Goal: Transaction & Acquisition: Purchase product/service

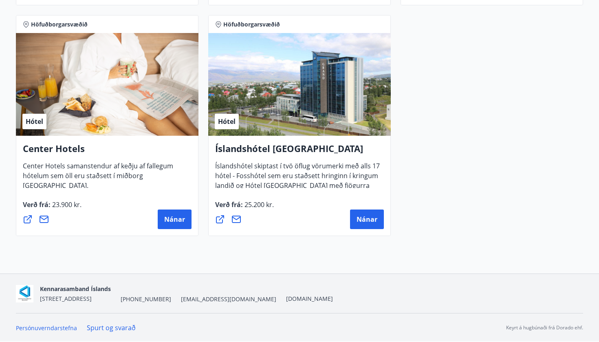
scroll to position [856, 0]
click at [167, 224] on button "Nánar" at bounding box center [175, 219] width 34 height 20
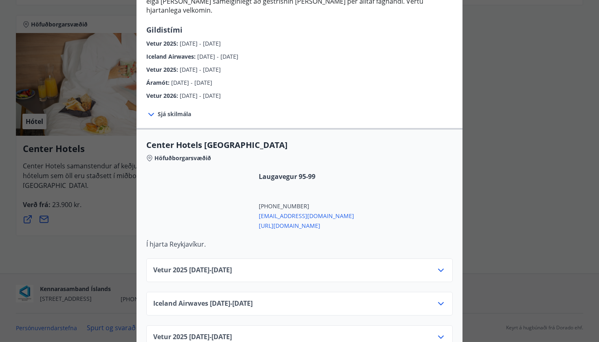
scroll to position [156, 0]
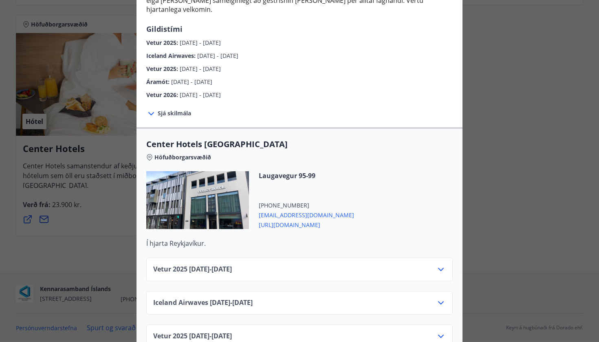
click at [328, 219] on span "[URL][DOMAIN_NAME]" at bounding box center [306, 224] width 95 height 10
click at [501, 88] on div "Center Hotels Verð er með morgunverði inniföldum og miðast við Standard Double/…" at bounding box center [299, 15] width 599 height 342
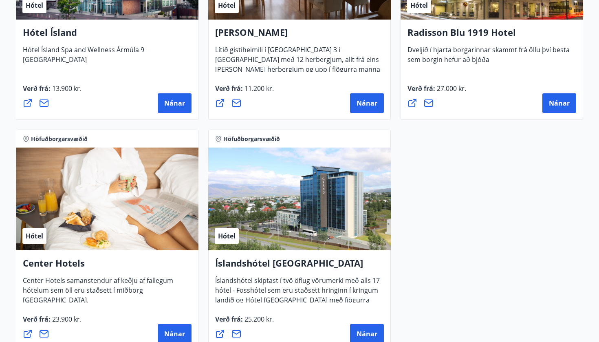
scroll to position [748, 0]
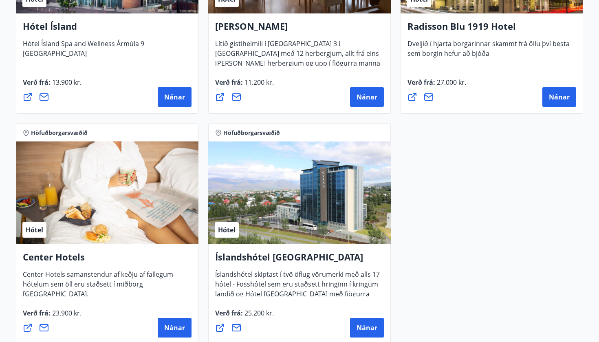
click at [75, 190] on div "Hótel" at bounding box center [107, 192] width 182 height 103
click at [170, 328] on span "Nánar" at bounding box center [174, 327] width 21 height 9
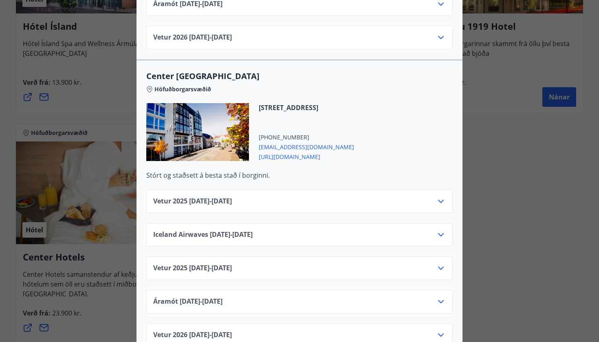
scroll to position [527, 0]
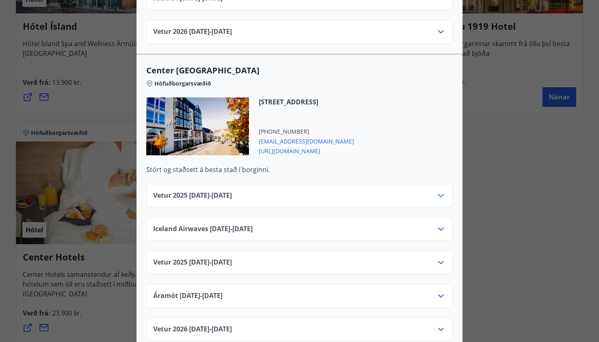
click at [198, 116] on div at bounding box center [197, 126] width 103 height 58
click at [307, 145] on span "[URL][DOMAIN_NAME]" at bounding box center [306, 150] width 95 height 10
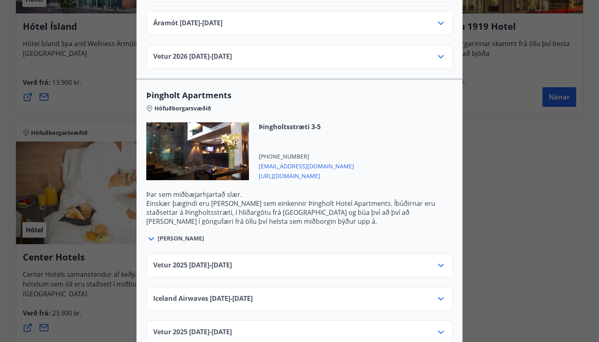
scroll to position [1403, 0]
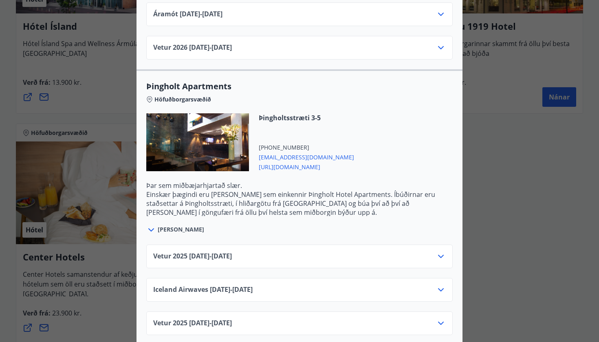
click at [326, 161] on span "[URL][DOMAIN_NAME]" at bounding box center [306, 166] width 95 height 10
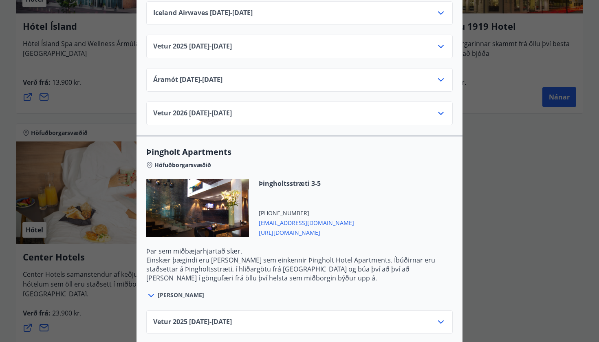
scroll to position [1332, 0]
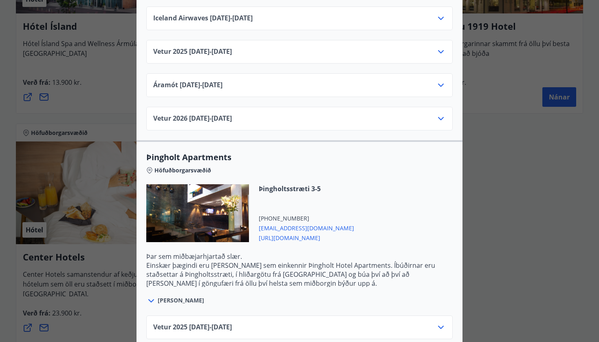
click at [222, 196] on div at bounding box center [197, 213] width 103 height 58
click at [169, 296] on span "[PERSON_NAME]" at bounding box center [181, 300] width 46 height 8
click at [152, 299] on icon at bounding box center [151, 300] width 6 height 3
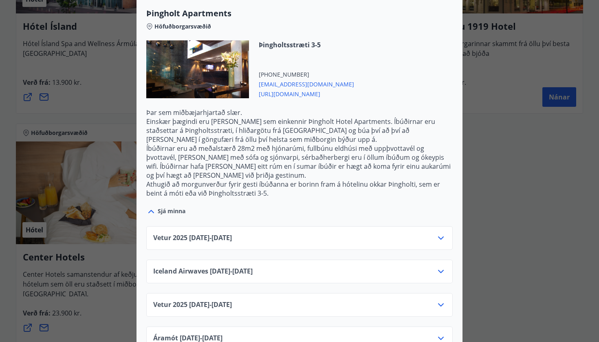
scroll to position [1479, 0]
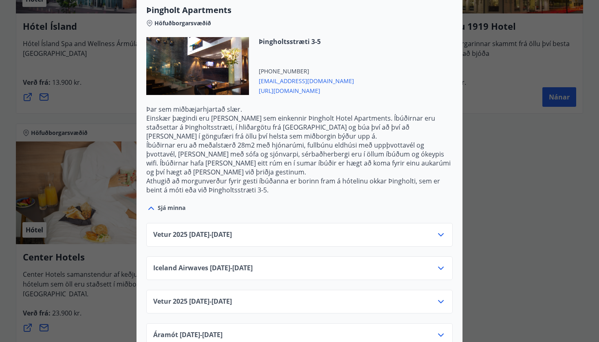
click at [441, 230] on icon at bounding box center [441, 235] width 10 height 10
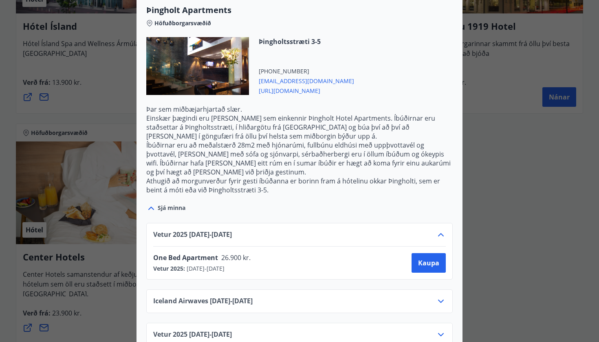
click at [441, 230] on icon at bounding box center [441, 235] width 10 height 10
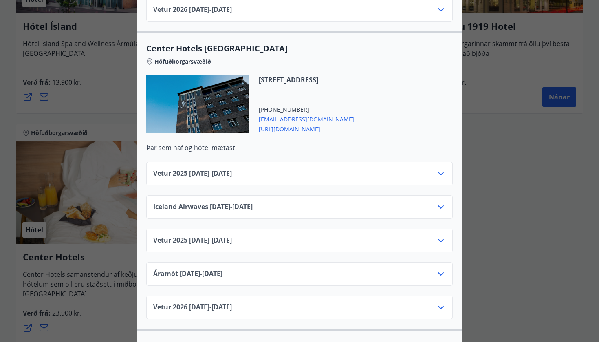
scroll to position [1142, 0]
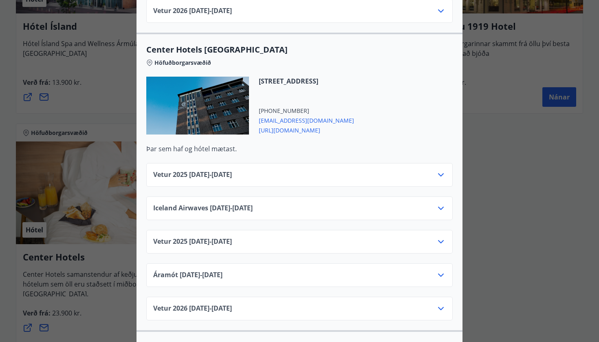
click at [441, 170] on icon at bounding box center [441, 175] width 10 height 10
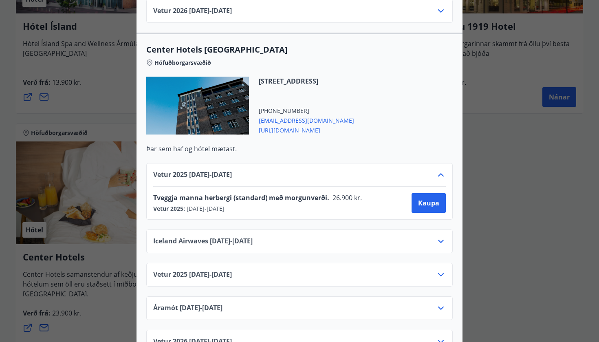
click at [441, 170] on icon at bounding box center [441, 175] width 10 height 10
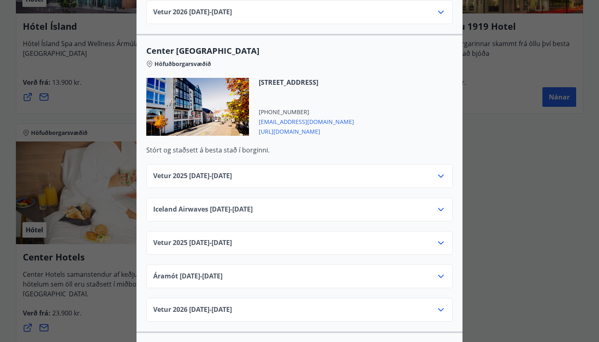
scroll to position [540, 0]
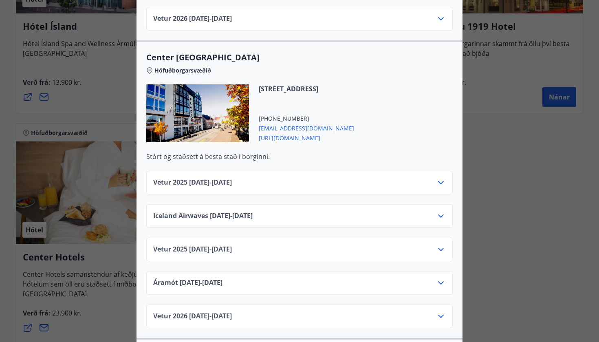
click at [442, 178] on icon at bounding box center [441, 183] width 10 height 10
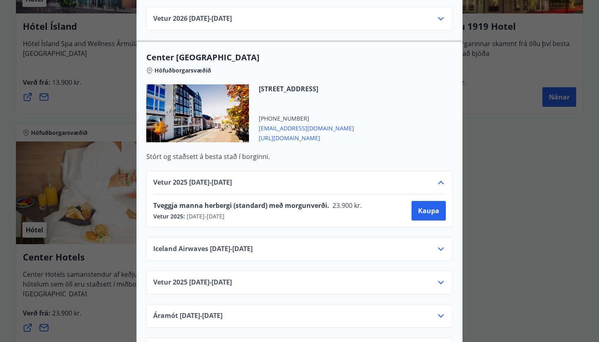
click at [442, 178] on icon at bounding box center [441, 183] width 10 height 10
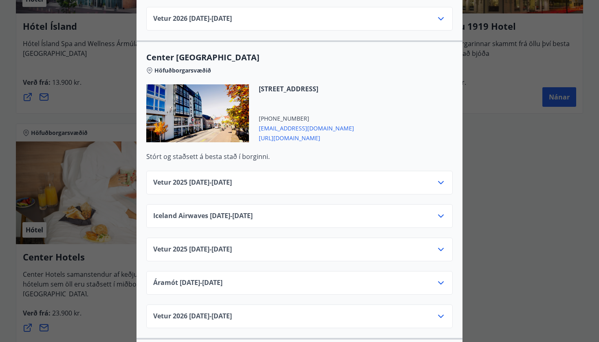
click at [442, 178] on icon at bounding box center [441, 183] width 10 height 10
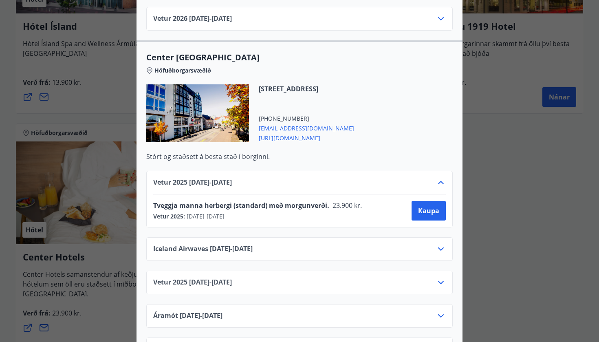
scroll to position [0, 0]
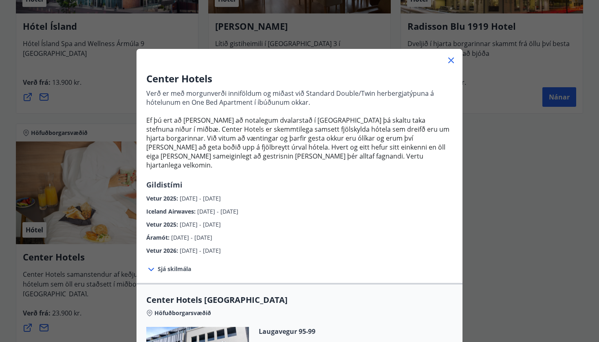
click at [542, 188] on div "Center Hotels Verð er með morgunverði inniföldum og miðast við Standard Double/…" at bounding box center [299, 171] width 599 height 342
click at [450, 60] on icon at bounding box center [451, 60] width 10 height 10
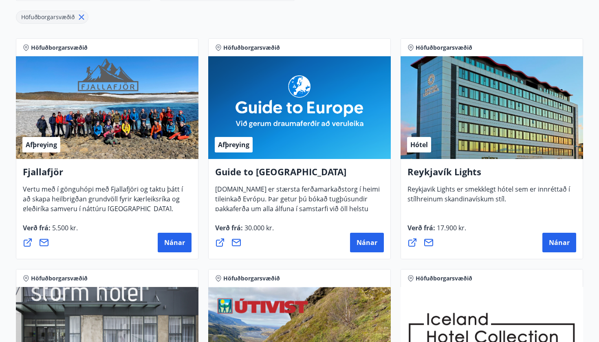
scroll to position [145, 0]
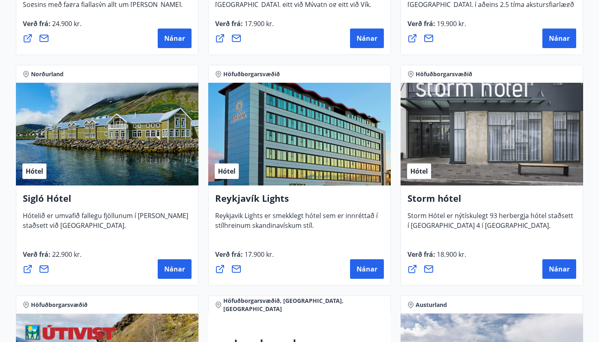
scroll to position [555, 0]
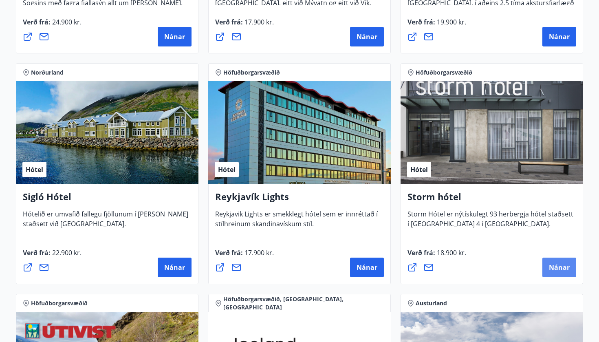
click at [560, 269] on span "Nánar" at bounding box center [559, 267] width 21 height 9
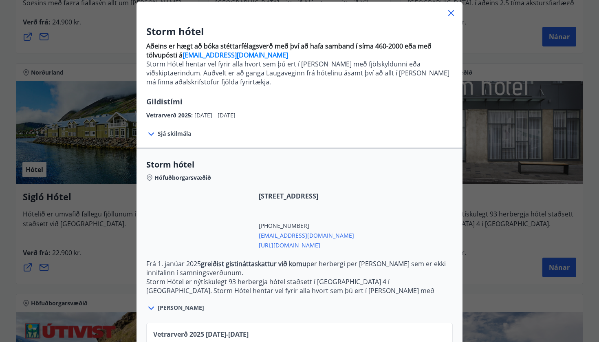
scroll to position [51, 0]
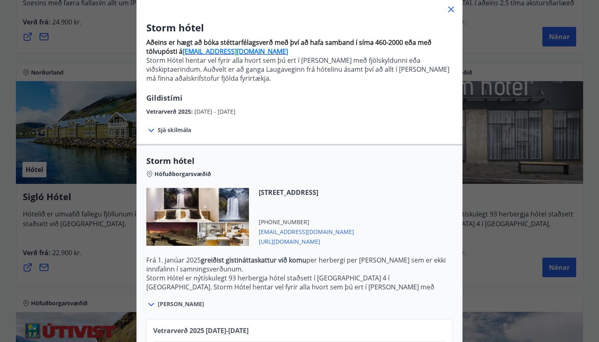
click at [549, 224] on div "Storm hótel Aðeins er hægt að bóka stéttarfélagsverð með því að hafa samband í …" at bounding box center [299, 120] width 599 height 342
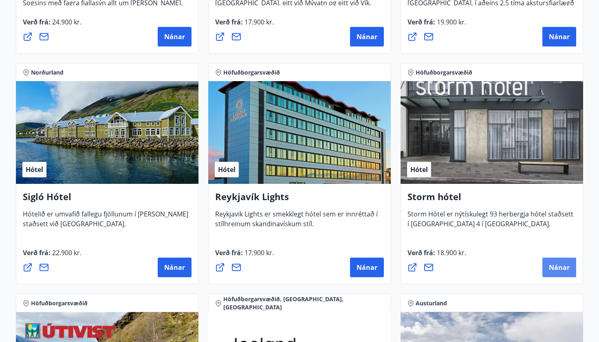
click at [562, 269] on span "Nánar" at bounding box center [559, 267] width 21 height 9
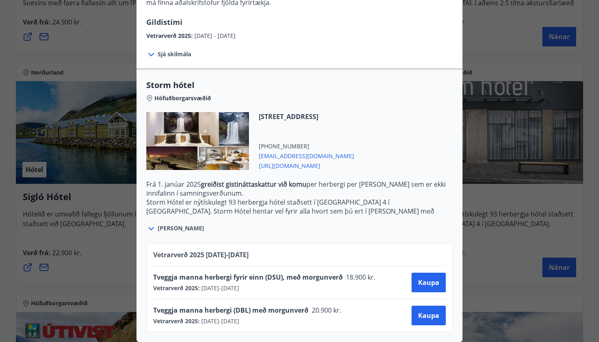
scroll to position [127, 0]
click at [243, 311] on span "Tveggja manna herbergi (DBL) með morgunverð" at bounding box center [230, 309] width 155 height 9
drag, startPoint x: 235, startPoint y: 309, endPoint x: 248, endPoint y: 309, distance: 12.6
click at [248, 309] on span "Tveggja manna herbergi (DBL) með morgunverð" at bounding box center [230, 309] width 155 height 9
click at [336, 314] on span "20.900 kr." at bounding box center [325, 309] width 35 height 9
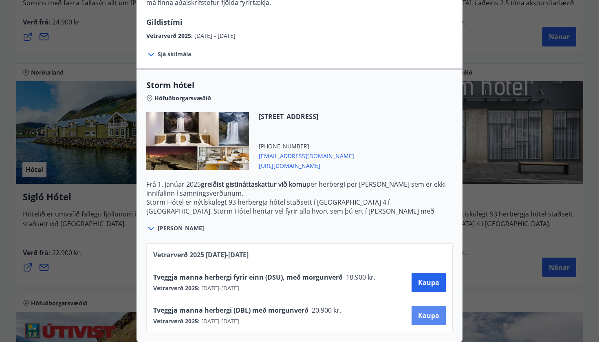
click at [419, 316] on span "Kaupa" at bounding box center [428, 315] width 21 height 9
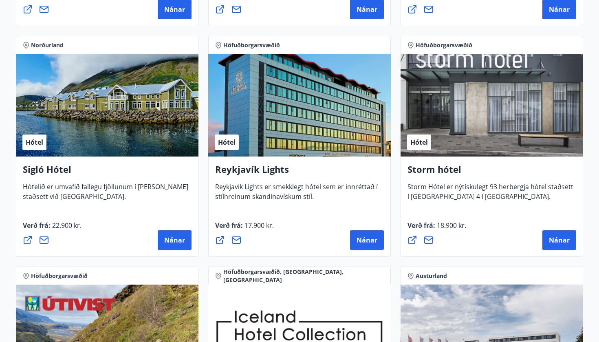
scroll to position [584, 0]
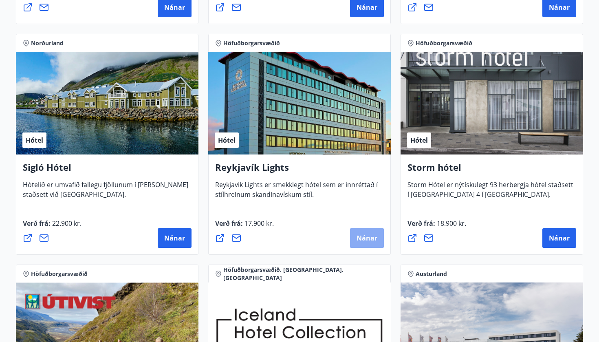
click at [364, 234] on span "Nánar" at bounding box center [366, 237] width 21 height 9
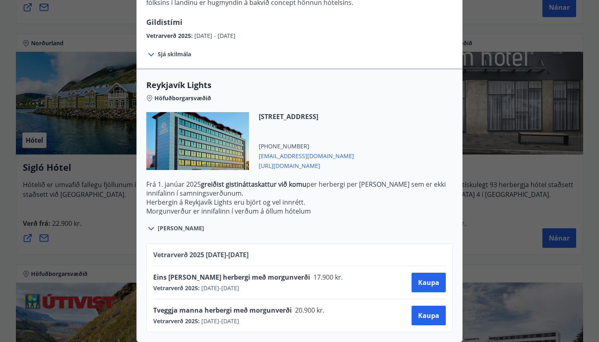
scroll to position [184, 0]
click at [170, 227] on span "[PERSON_NAME]" at bounding box center [181, 228] width 46 height 8
click at [149, 227] on icon at bounding box center [151, 229] width 10 height 10
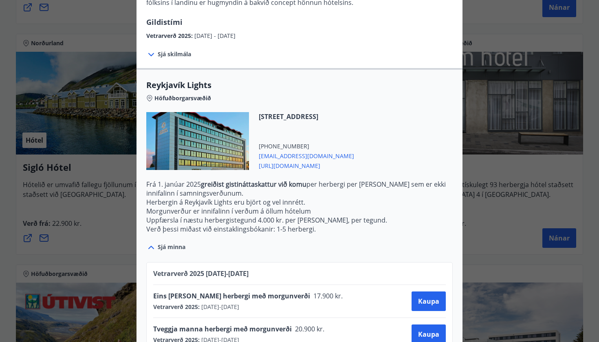
click at [354, 167] on span "https://www.keahotels.is/is/hotelin/reykjavik-lights" at bounding box center [306, 165] width 95 height 10
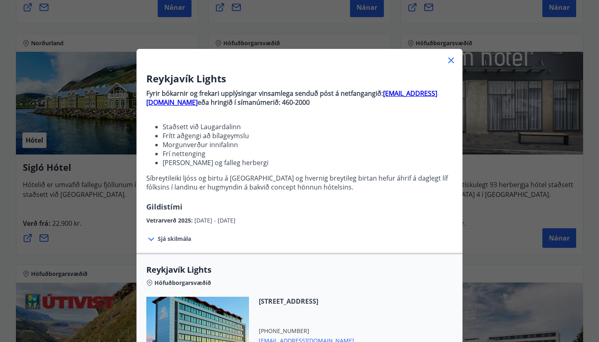
scroll to position [0, 0]
click at [452, 63] on icon at bounding box center [451, 60] width 10 height 10
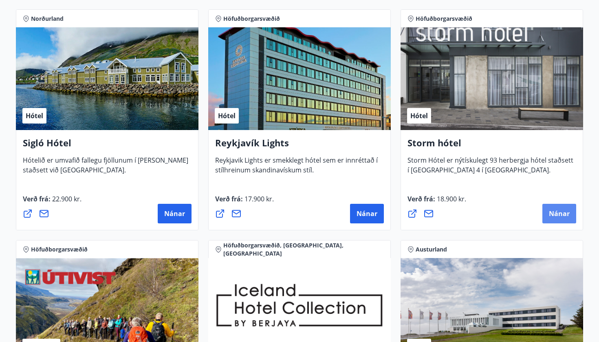
scroll to position [608, 0]
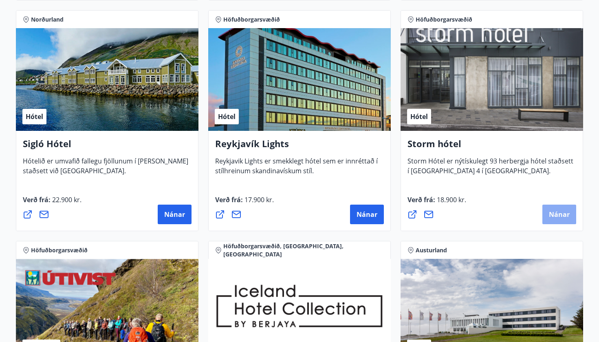
click at [558, 215] on span "Nánar" at bounding box center [559, 214] width 21 height 9
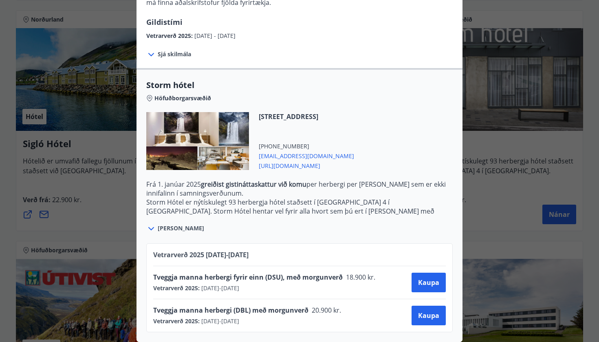
scroll to position [127, 0]
click at [172, 225] on div "[PERSON_NAME]" at bounding box center [299, 224] width 306 height 19
click at [172, 225] on span "[PERSON_NAME]" at bounding box center [181, 228] width 46 height 8
click at [151, 230] on icon at bounding box center [151, 228] width 6 height 3
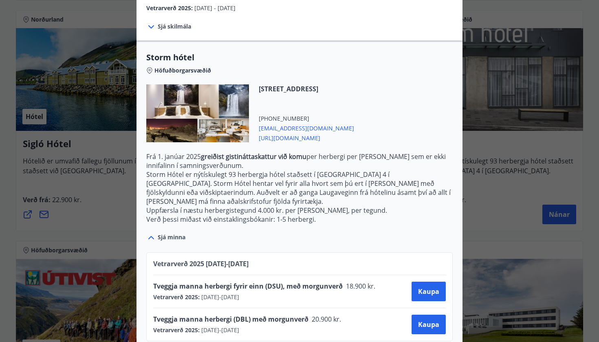
scroll to position [0, 0]
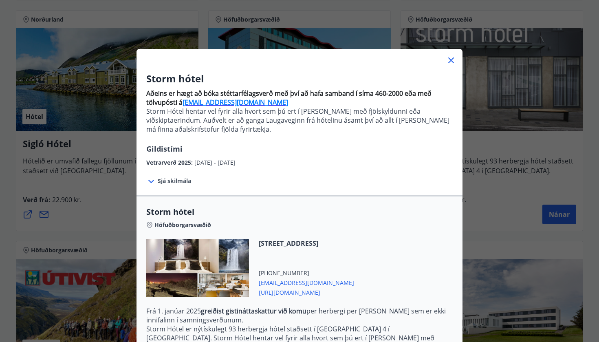
click at [505, 201] on div "Storm hótel Aðeins er hægt að bóka stéttarfélagsverð með því að hafa samband í …" at bounding box center [299, 171] width 599 height 342
click at [454, 68] on div "Storm hótel Aðeins er hægt að bóka stéttarfélagsverð með því að hafa samband í …" at bounding box center [299, 285] width 326 height 440
click at [447, 59] on icon at bounding box center [451, 60] width 10 height 10
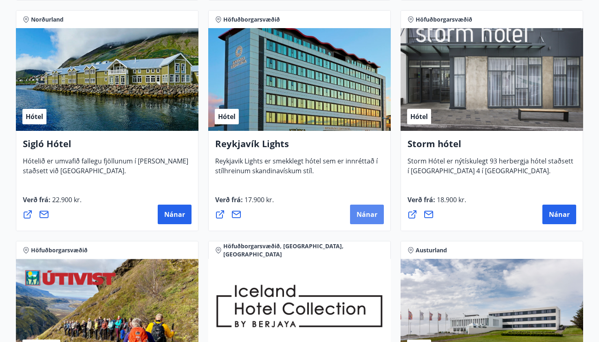
click at [358, 220] on button "Nánar" at bounding box center [367, 214] width 34 height 20
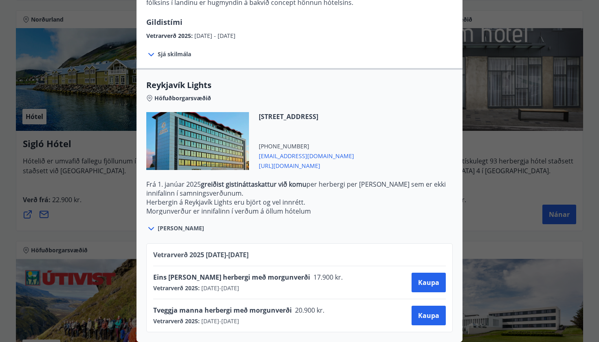
scroll to position [184, 0]
click at [526, 165] on div "Reykjavík Lights Fyrir bókarnir og frekari upplýsingar vinsamlega senduð póst á…" at bounding box center [299, 171] width 599 height 342
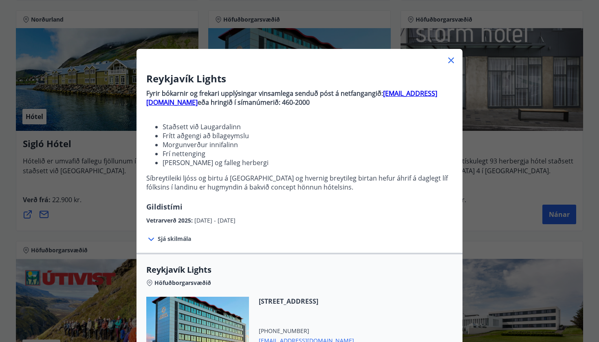
click at [563, 215] on div "Reykjavík Lights Fyrir bókarnir og frekari upplýsingar vinsamlega senduð póst á…" at bounding box center [299, 171] width 599 height 342
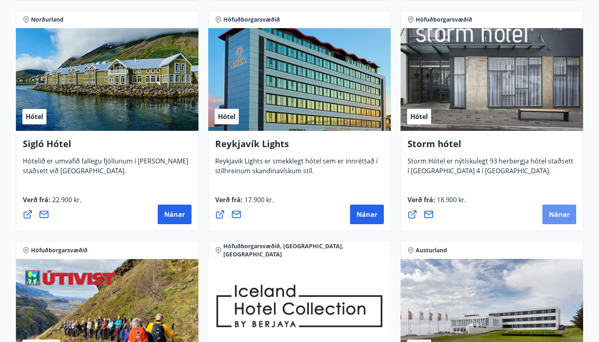
click at [563, 215] on span "Nánar" at bounding box center [559, 214] width 21 height 9
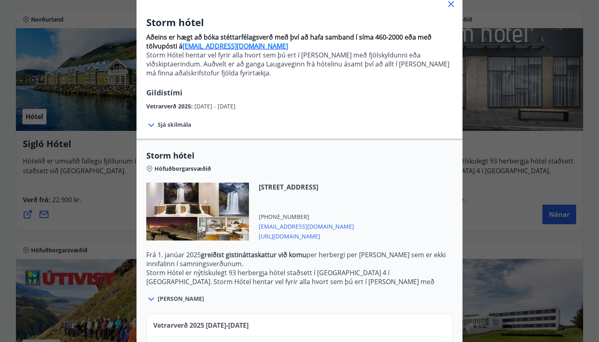
scroll to position [55, 0]
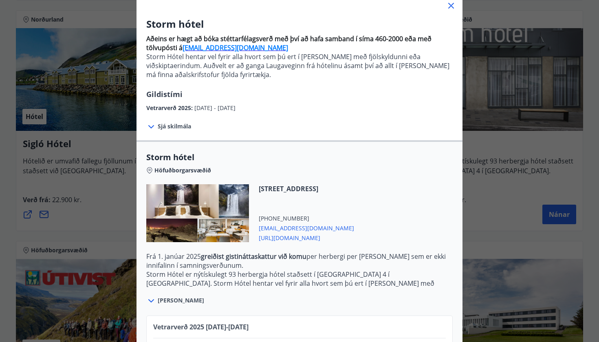
click at [452, 7] on icon at bounding box center [451, 6] width 6 height 6
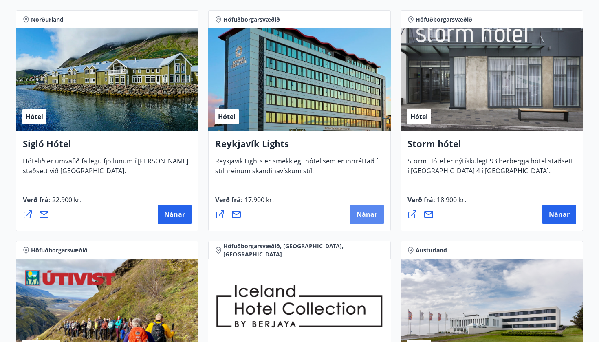
click at [364, 217] on span "Nánar" at bounding box center [366, 214] width 21 height 9
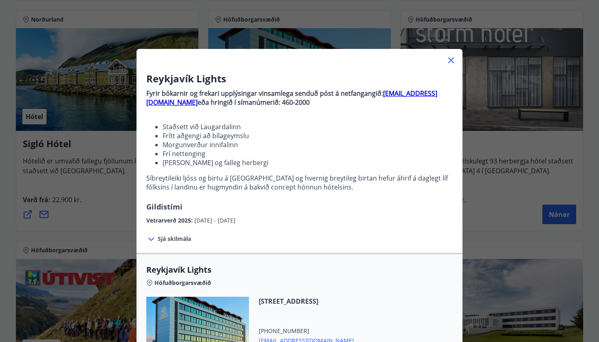
click at [452, 59] on icon at bounding box center [451, 60] width 6 height 6
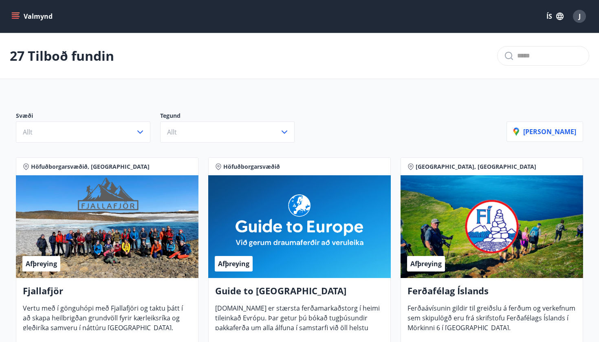
scroll to position [0, 0]
click at [141, 129] on icon "button" at bounding box center [140, 132] width 10 height 10
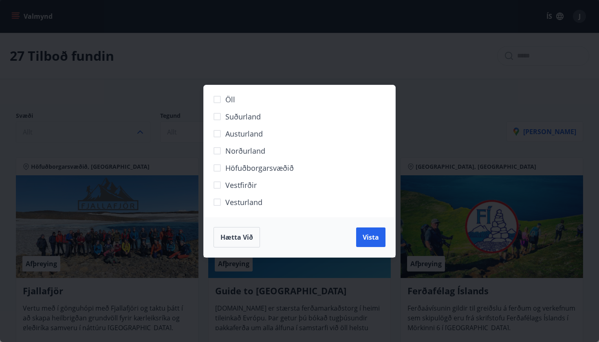
click at [247, 167] on span "Höfuðborgarsvæðið" at bounding box center [259, 167] width 68 height 11
click at [370, 237] on span "Vista" at bounding box center [370, 237] width 16 height 9
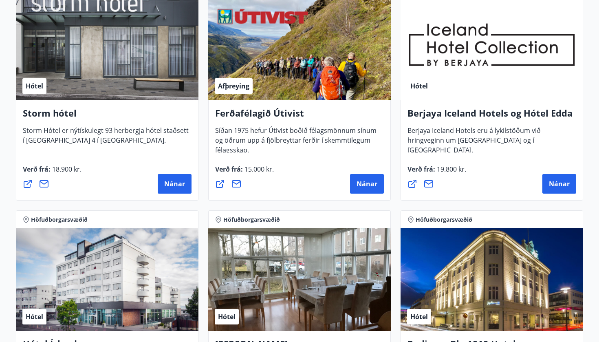
scroll to position [434, 0]
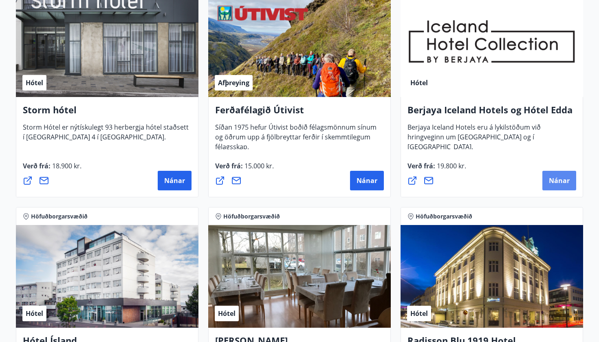
click at [552, 175] on button "Nánar" at bounding box center [559, 181] width 34 height 20
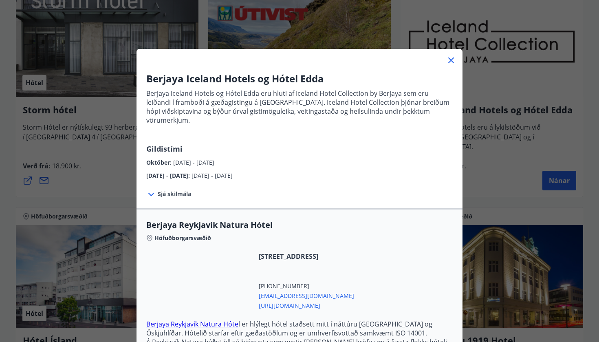
scroll to position [0, 0]
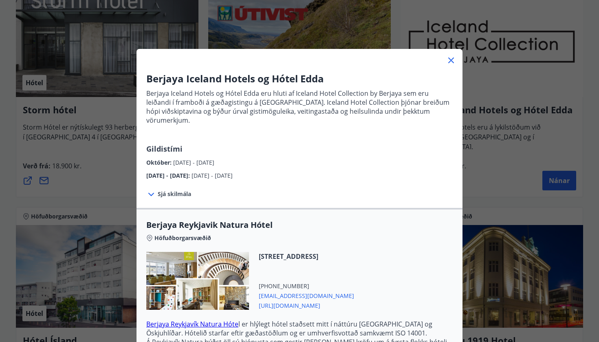
click at [168, 190] on span "Sjá skilmála" at bounding box center [174, 194] width 33 height 8
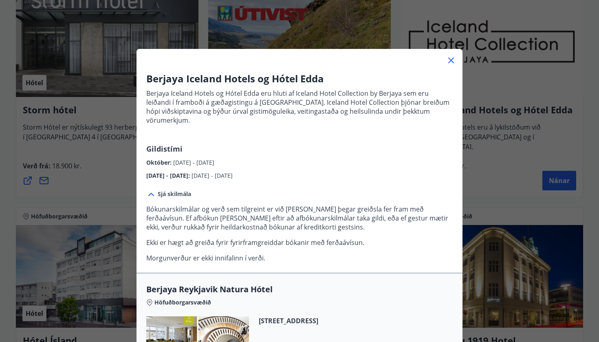
click at [452, 60] on icon at bounding box center [451, 60] width 10 height 10
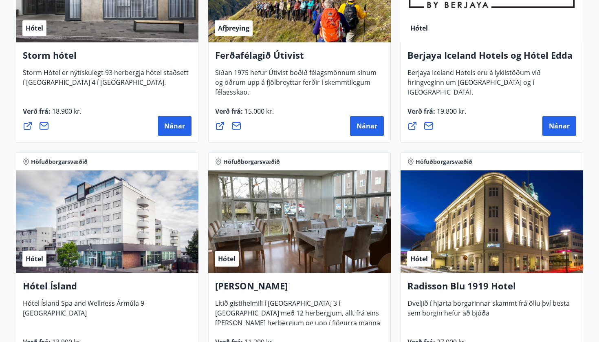
scroll to position [545, 0]
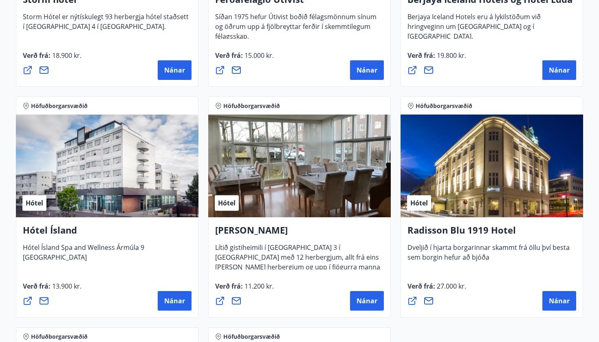
click at [490, 179] on div "Hótel" at bounding box center [491, 165] width 182 height 103
click at [560, 298] on span "Nánar" at bounding box center [559, 300] width 21 height 9
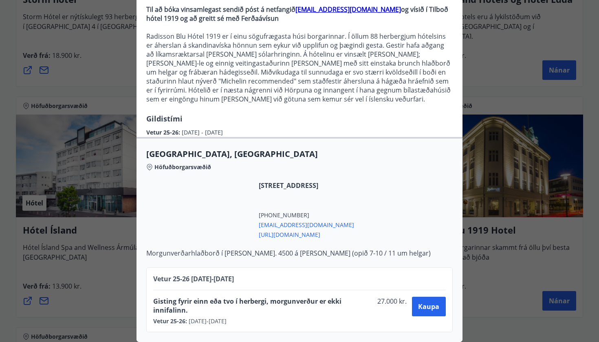
scroll to position [84, 0]
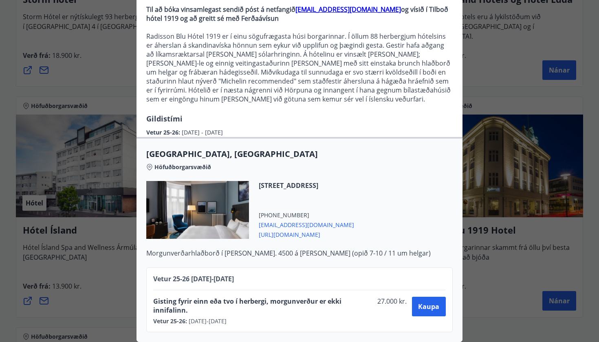
click at [482, 74] on div "Radisson Blu 1919 Hotel Til að bóka vinsamlegast sendið póst á netfangið sales.…" at bounding box center [299, 87] width 599 height 342
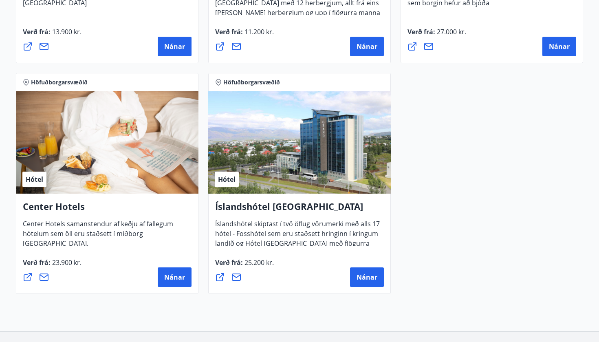
scroll to position [816, 0]
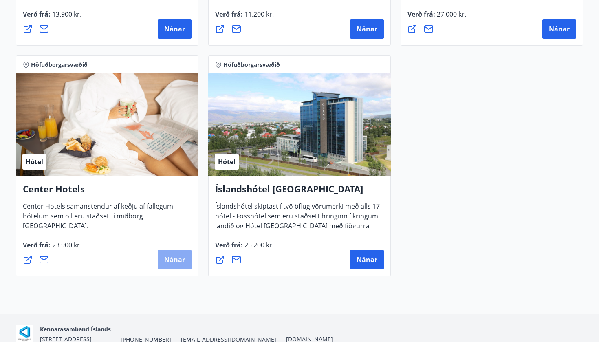
click at [173, 254] on button "Nánar" at bounding box center [175, 260] width 34 height 20
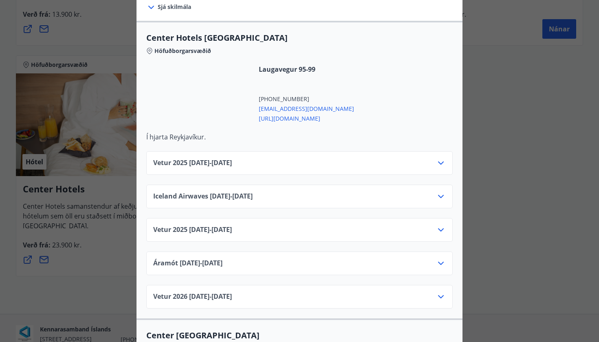
scroll to position [268, 0]
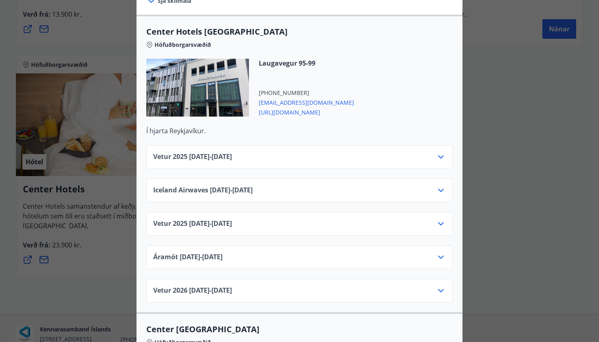
click at [436, 152] on icon at bounding box center [441, 157] width 10 height 10
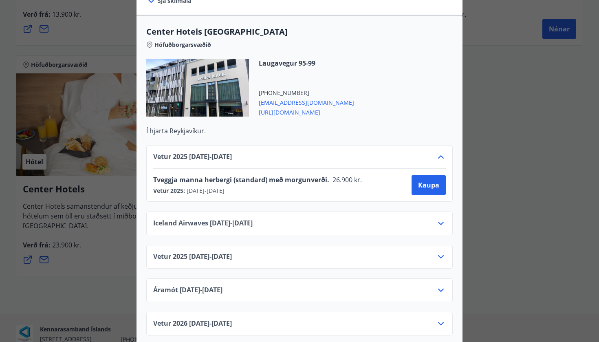
click at [439, 155] on icon at bounding box center [441, 156] width 6 height 3
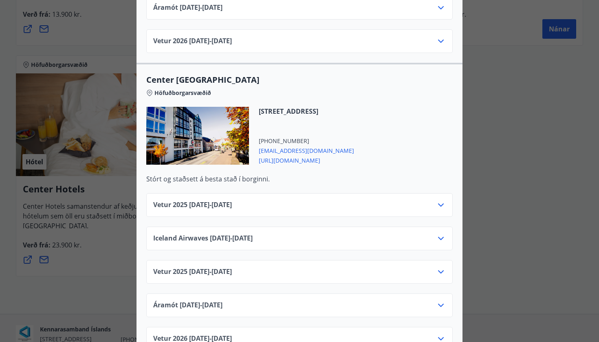
scroll to position [534, 0]
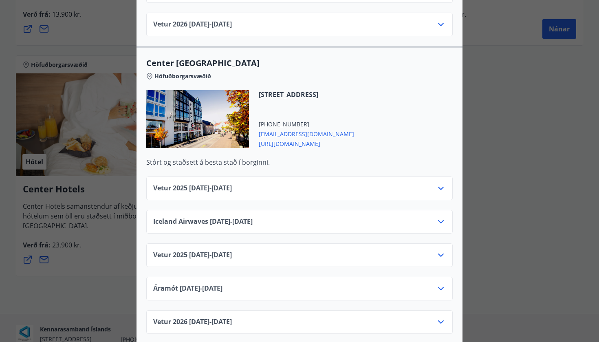
click at [437, 183] on icon at bounding box center [441, 188] width 10 height 10
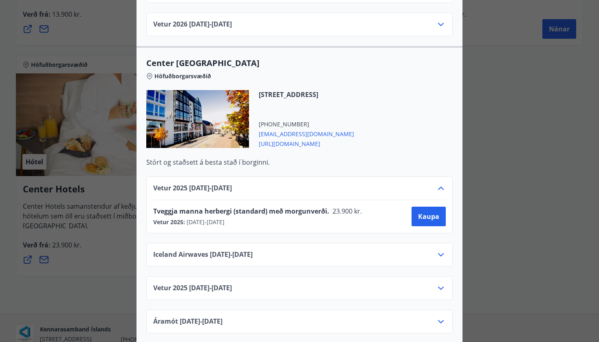
click at [437, 183] on icon at bounding box center [441, 188] width 10 height 10
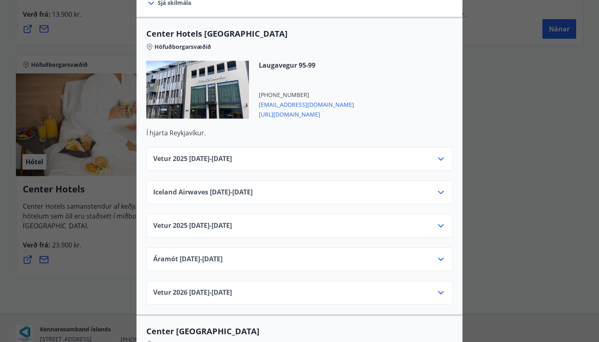
scroll to position [285, 0]
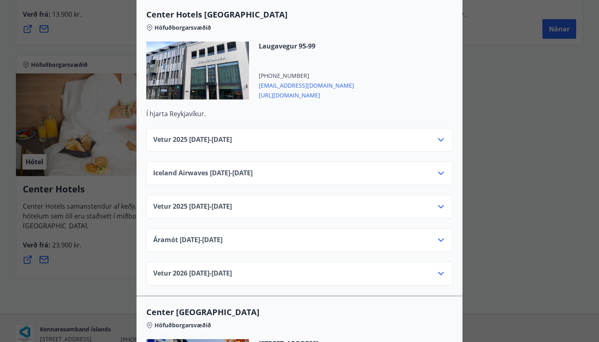
click at [303, 90] on span "[URL][DOMAIN_NAME]" at bounding box center [306, 95] width 95 height 10
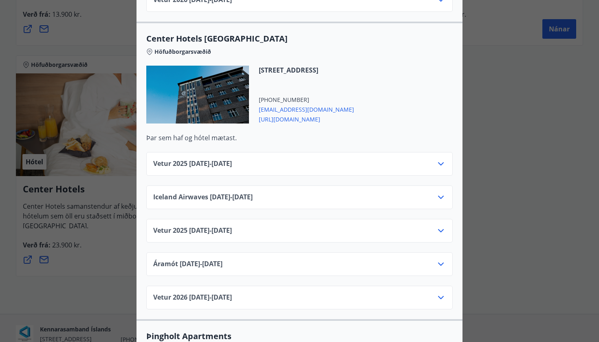
scroll to position [0, 0]
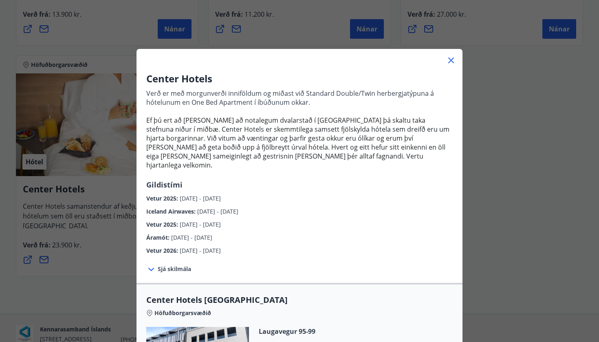
click at [561, 144] on div "Center Hotels Verð er með morgunverði inniföldum og miðast við Standard Double/…" at bounding box center [299, 171] width 599 height 342
click at [451, 59] on icon at bounding box center [451, 60] width 10 height 10
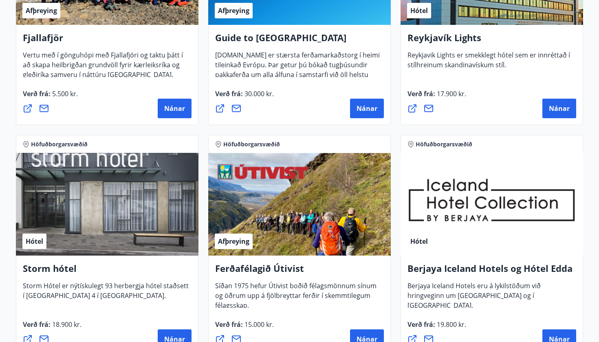
scroll to position [277, 0]
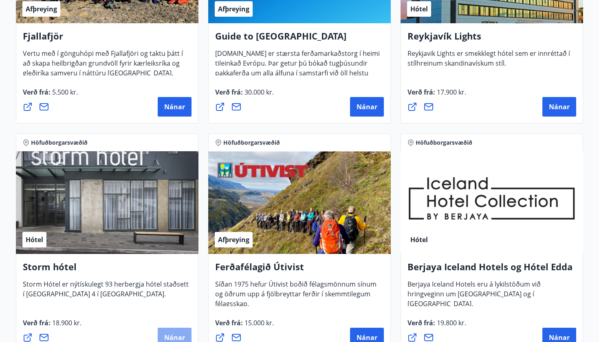
click at [175, 332] on button "Nánar" at bounding box center [175, 337] width 34 height 20
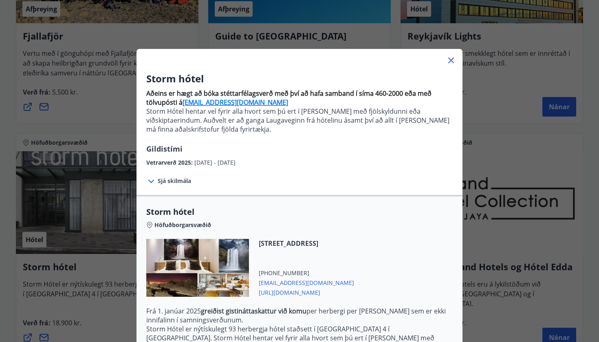
click at [176, 182] on span "Sjá skilmála" at bounding box center [174, 181] width 33 height 8
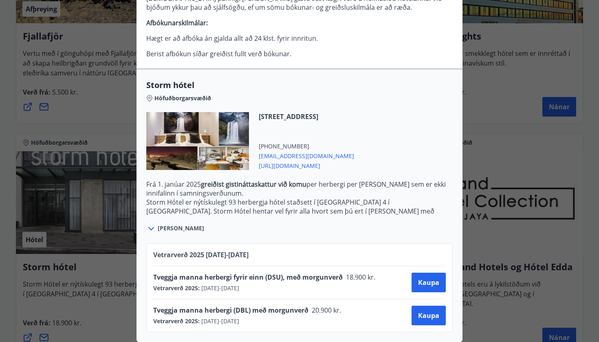
scroll to position [206, 0]
click at [425, 315] on span "Kaupa" at bounding box center [428, 315] width 21 height 9
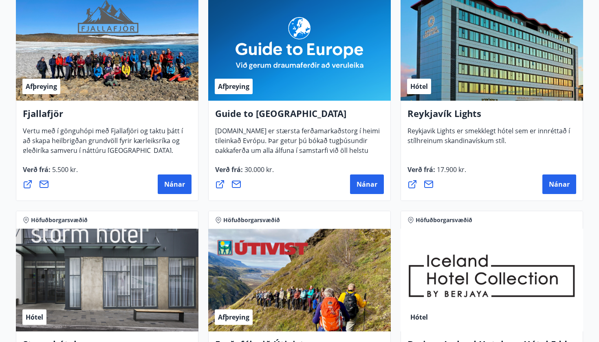
scroll to position [242, 0]
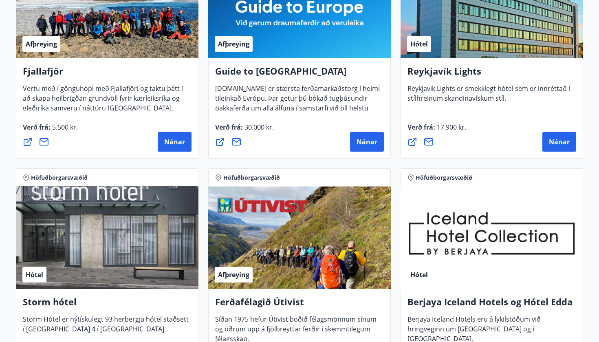
click at [121, 238] on div "Hótel" at bounding box center [107, 237] width 182 height 103
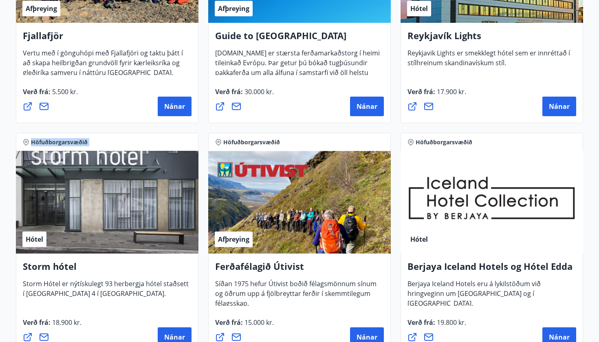
scroll to position [279, 0]
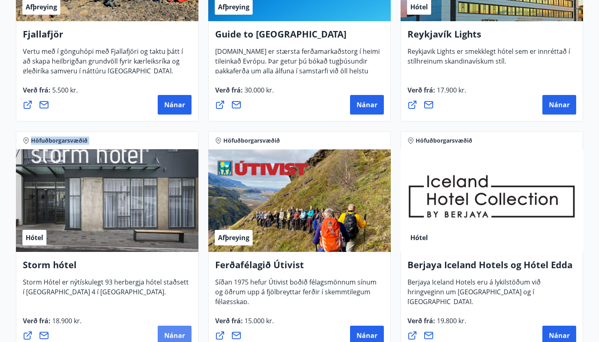
click at [177, 330] on button "Nánar" at bounding box center [175, 335] width 34 height 20
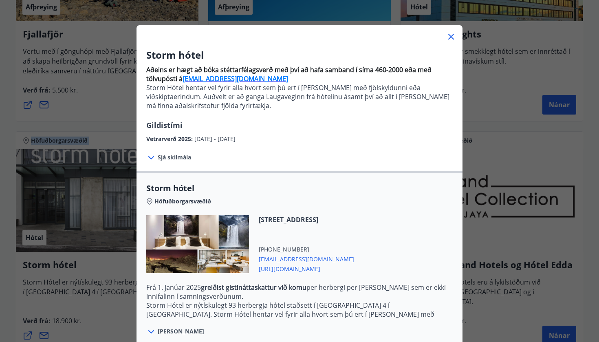
scroll to position [25, 0]
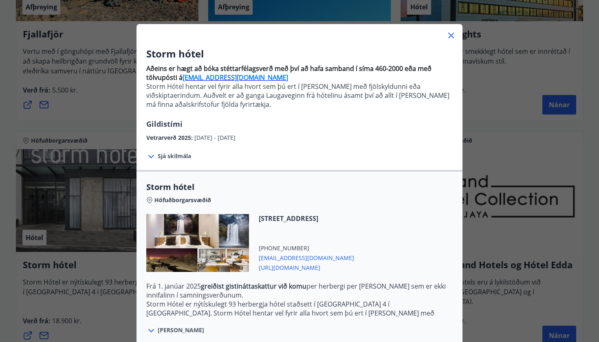
click at [341, 268] on span "https://www.keahotels.is/is/hotelin/storm-hotel" at bounding box center [306, 267] width 95 height 10
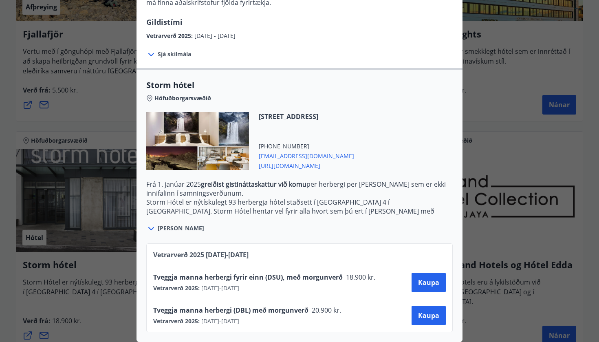
scroll to position [127, 0]
click at [167, 230] on span "[PERSON_NAME]" at bounding box center [181, 228] width 46 height 8
click at [153, 228] on icon at bounding box center [151, 229] width 10 height 10
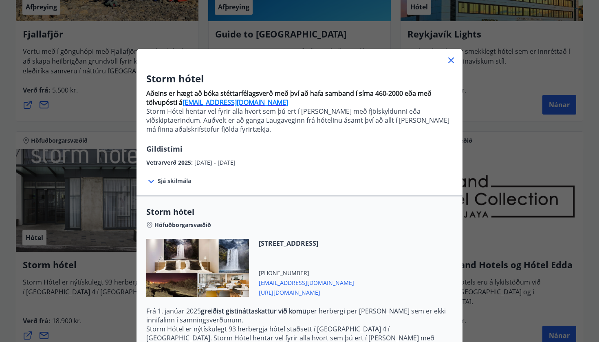
scroll to position [0, 0]
click at [449, 64] on icon at bounding box center [451, 60] width 10 height 10
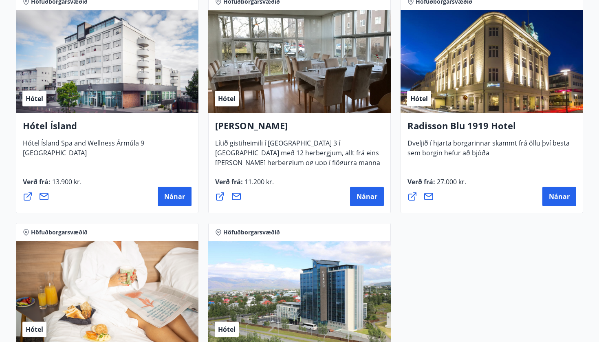
scroll to position [653, 0]
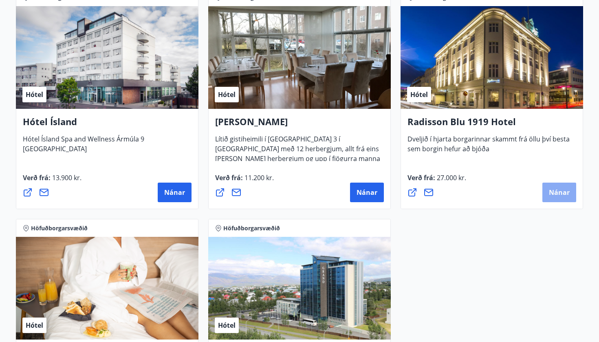
click at [557, 195] on span "Nánar" at bounding box center [559, 192] width 21 height 9
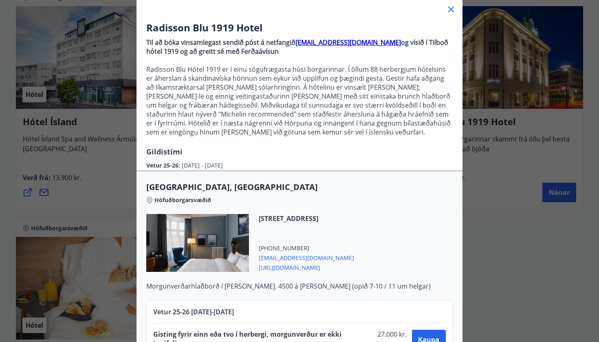
scroll to position [50, 0]
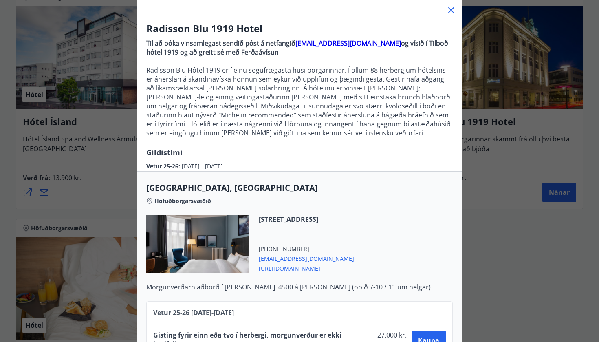
click at [329, 270] on span "https://www.radissonhotels.com/is-is/hotels/radisson-blu-reykjavik-1919" at bounding box center [306, 268] width 95 height 10
click at [452, 12] on icon at bounding box center [451, 10] width 6 height 6
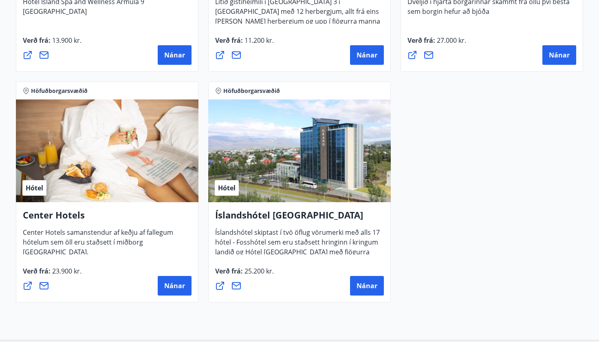
scroll to position [792, 0]
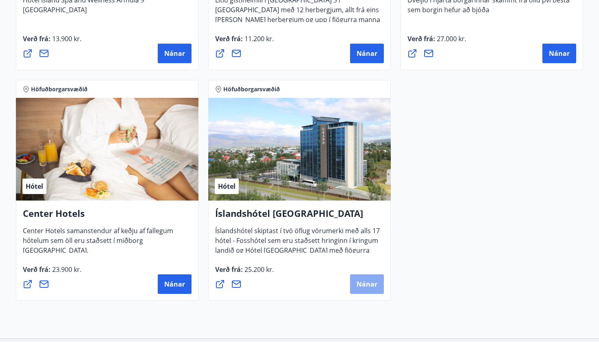
click at [366, 285] on span "Nánar" at bounding box center [366, 283] width 21 height 9
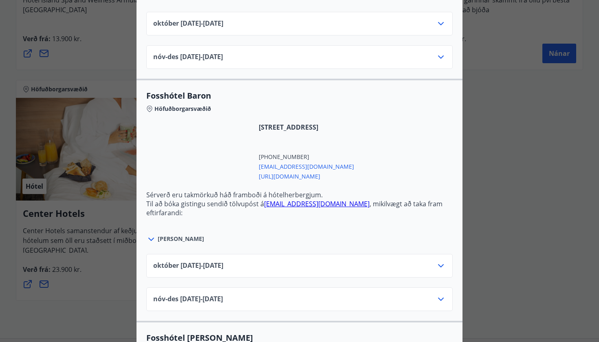
scroll to position [1171, 0]
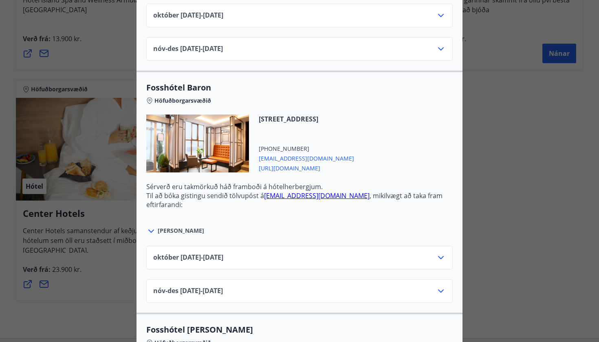
click at [438, 259] on icon at bounding box center [441, 258] width 10 height 10
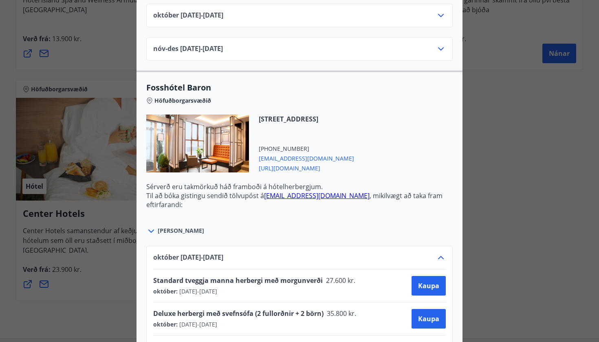
click at [438, 259] on icon at bounding box center [441, 257] width 6 height 3
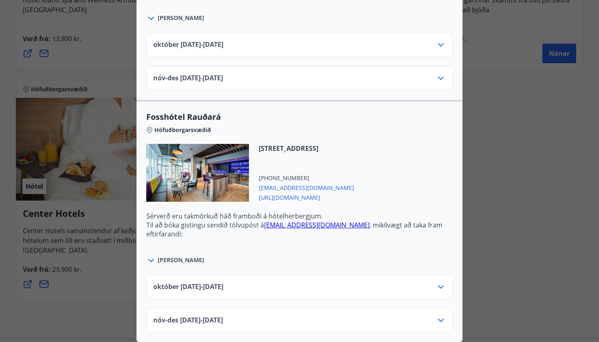
scroll to position [0, 0]
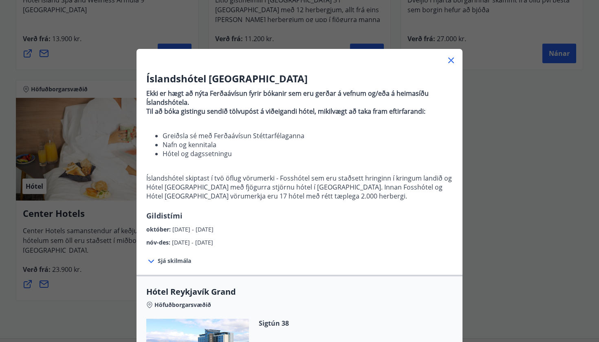
click at [503, 133] on div "Íslandshótel Reykjavík Ekki er hægt að nýta Ferðaávísun fyrir bókanir sem eru g…" at bounding box center [299, 171] width 599 height 342
click at [451, 59] on icon at bounding box center [451, 60] width 10 height 10
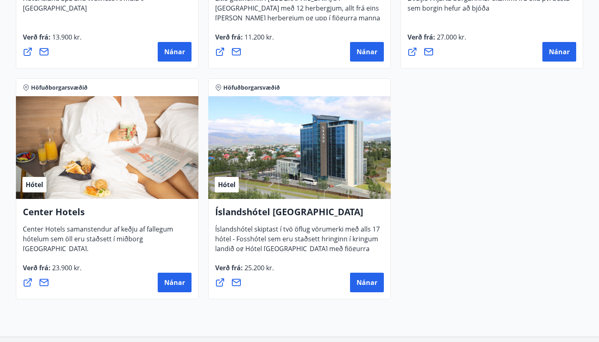
scroll to position [821, 0]
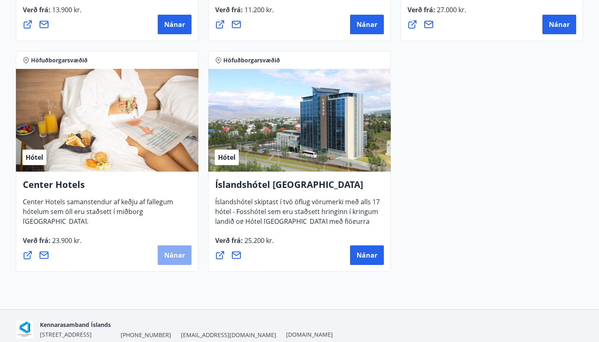
click at [171, 253] on span "Nánar" at bounding box center [174, 254] width 21 height 9
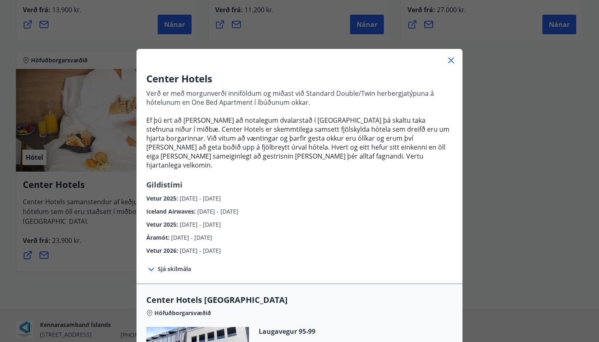
click at [449, 59] on icon at bounding box center [451, 60] width 10 height 10
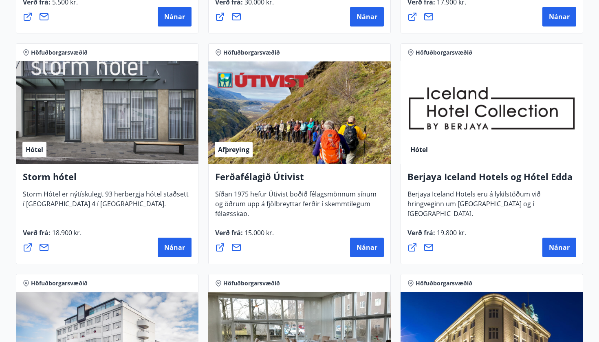
scroll to position [372, 0]
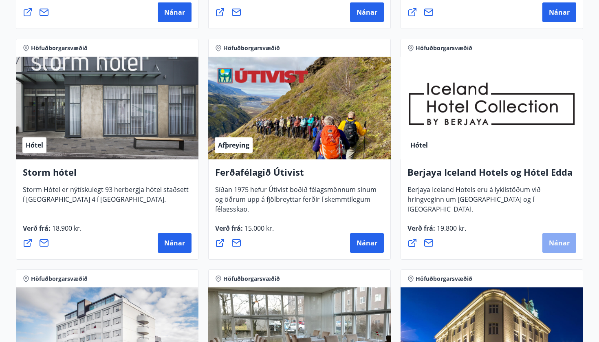
click at [558, 241] on span "Nánar" at bounding box center [559, 242] width 21 height 9
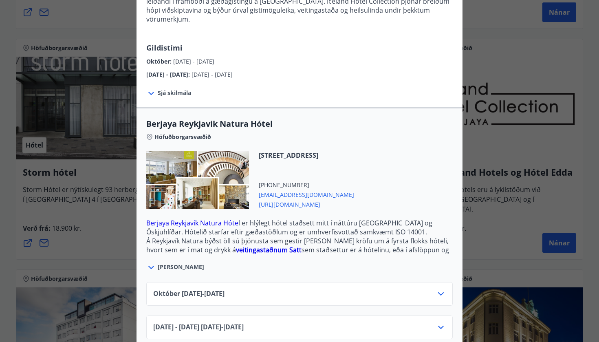
scroll to position [99, 0]
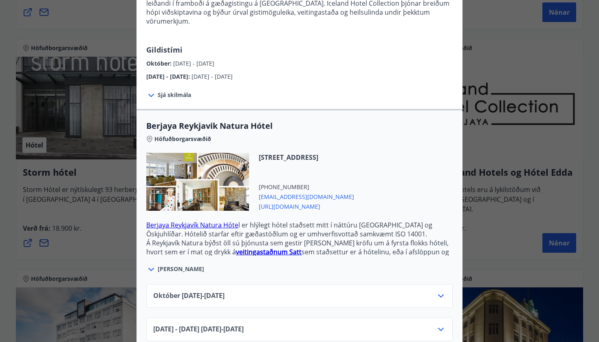
click at [182, 91] on span "Sjá skilmála" at bounding box center [174, 95] width 33 height 8
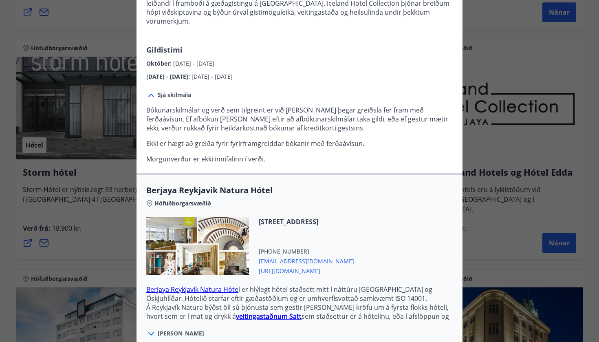
click at [182, 91] on span "Sjá skilmála" at bounding box center [174, 95] width 33 height 8
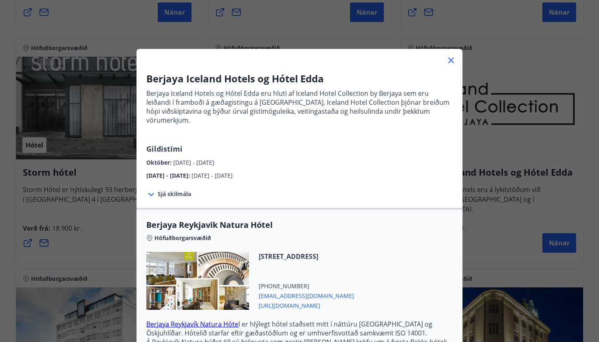
scroll to position [0, 0]
click at [450, 61] on icon at bounding box center [451, 60] width 6 height 6
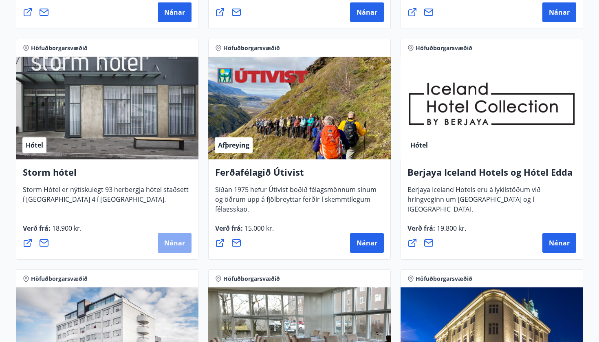
click at [168, 242] on span "Nánar" at bounding box center [174, 242] width 21 height 9
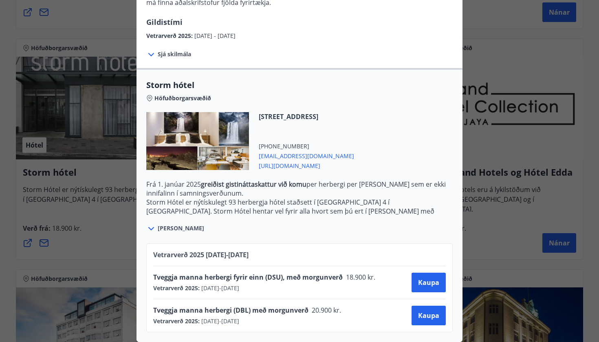
scroll to position [127, 0]
click at [296, 165] on span "https://www.keahotels.is/is/hotelin/storm-hotel" at bounding box center [306, 165] width 95 height 10
click at [503, 31] on div "Storm hótel Aðeins er hægt að bóka stéttarfélagsverð með því að hafa samband í …" at bounding box center [299, 44] width 599 height 342
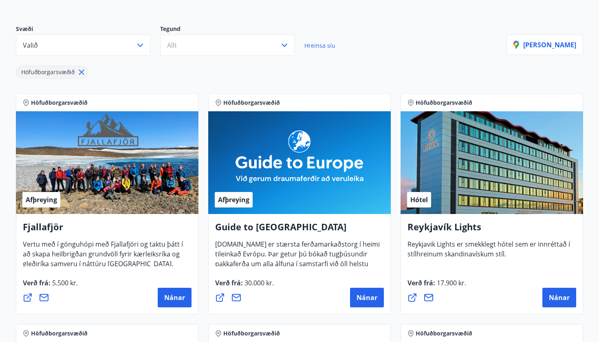
scroll to position [86, 0]
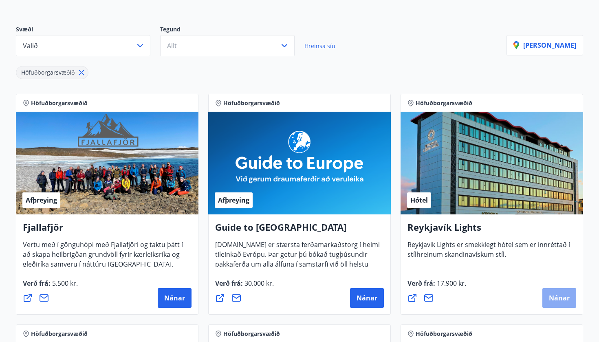
click at [565, 302] on span "Nánar" at bounding box center [559, 297] width 21 height 9
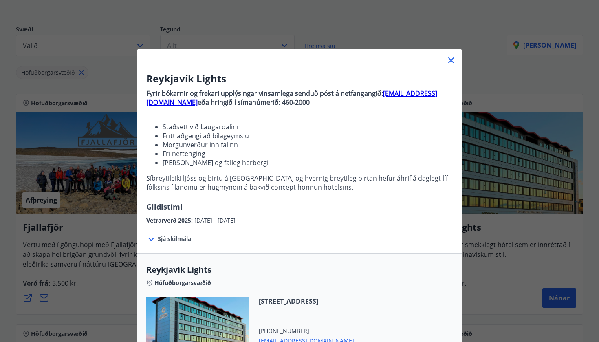
scroll to position [0, 0]
click at [180, 239] on span "Sjá skilmála" at bounding box center [174, 239] width 33 height 8
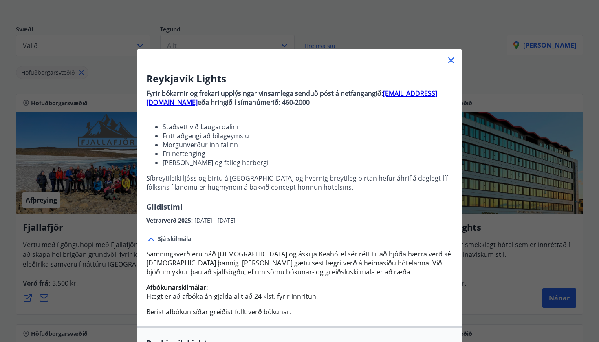
click at [180, 239] on span "Sjá skilmála" at bounding box center [174, 239] width 33 height 8
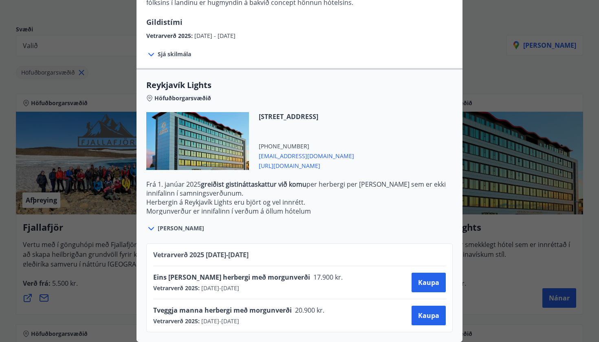
scroll to position [184, 0]
click at [423, 311] on span "Kaupa" at bounding box center [428, 315] width 21 height 9
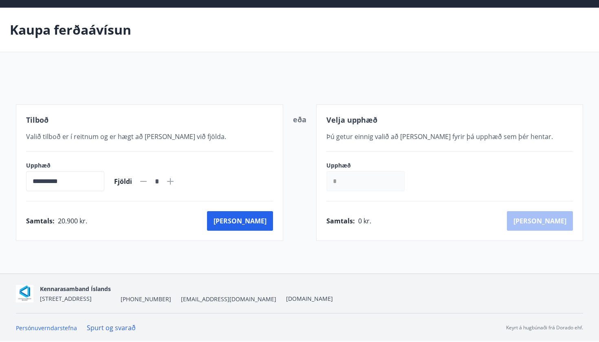
scroll to position [25, 0]
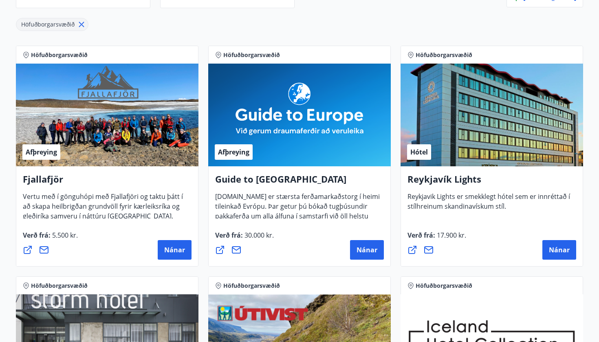
scroll to position [138, 0]
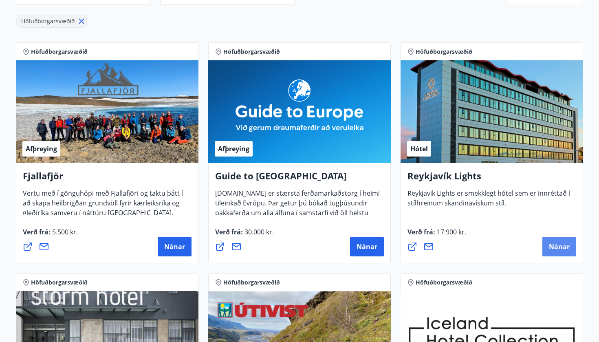
click at [556, 248] on span "Nánar" at bounding box center [559, 246] width 21 height 9
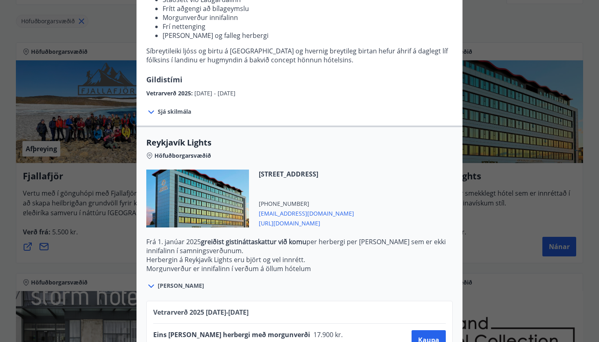
scroll to position [148, 0]
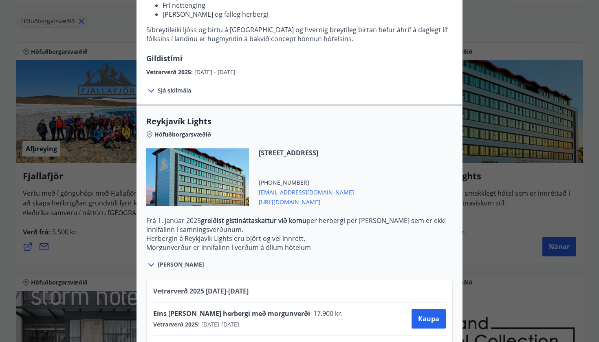
click at [354, 199] on span "https://www.keahotels.is/is/hotelin/reykjavik-lights" at bounding box center [306, 201] width 95 height 10
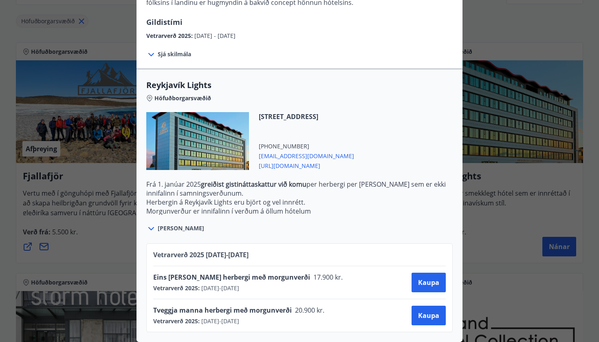
scroll to position [0, 0]
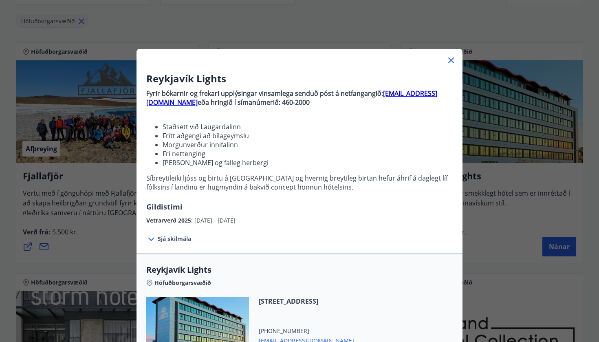
click at [527, 205] on div "Reykjavík Lights Fyrir bókarnir og frekari upplýsingar vinsamlega senduð póst á…" at bounding box center [299, 171] width 599 height 342
click at [417, 28] on div "Reykjavík Lights Fyrir bókarnir og frekari upplýsingar vinsamlega senduð póst á…" at bounding box center [299, 171] width 599 height 342
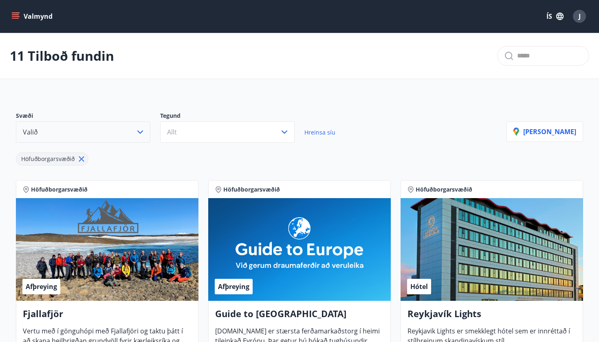
click at [110, 136] on button "Valið" at bounding box center [83, 131] width 134 height 21
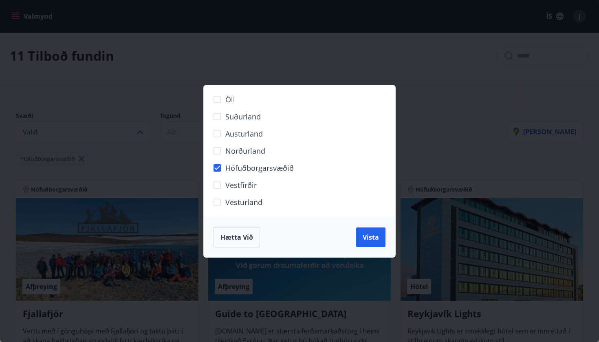
click at [233, 162] on span "Höfuðborgarsvæðið" at bounding box center [259, 167] width 68 height 11
click at [259, 171] on span "Höfuðborgarsvæðið" at bounding box center [259, 167] width 68 height 11
click at [371, 238] on span "Vista" at bounding box center [370, 237] width 16 height 9
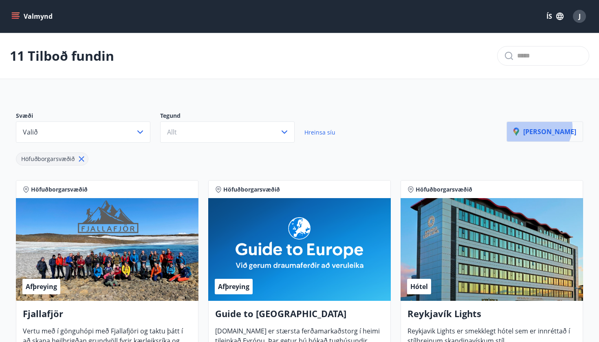
click at [559, 127] on button "[PERSON_NAME]" at bounding box center [544, 131] width 77 height 20
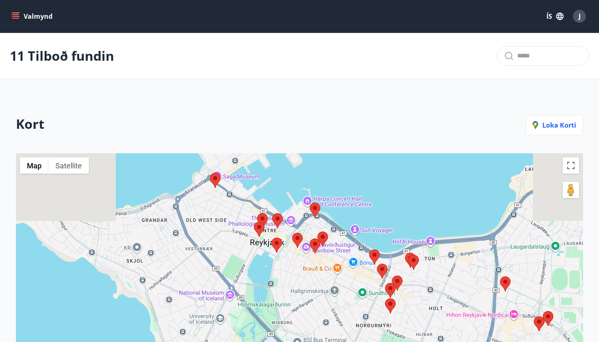
drag, startPoint x: 330, startPoint y: 211, endPoint x: 338, endPoint y: 295, distance: 84.7
click at [338, 295] on div at bounding box center [299, 304] width 567 height 303
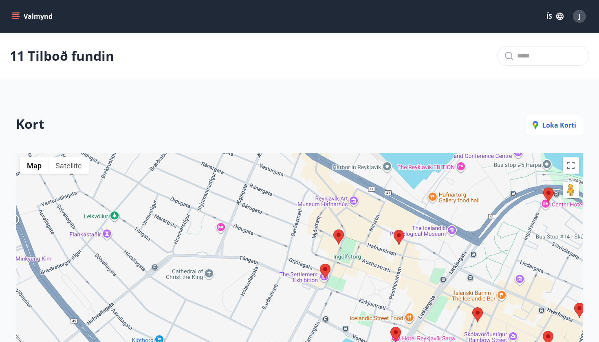
drag, startPoint x: 417, startPoint y: 269, endPoint x: 369, endPoint y: 172, distance: 107.8
click at [369, 172] on div at bounding box center [299, 304] width 567 height 303
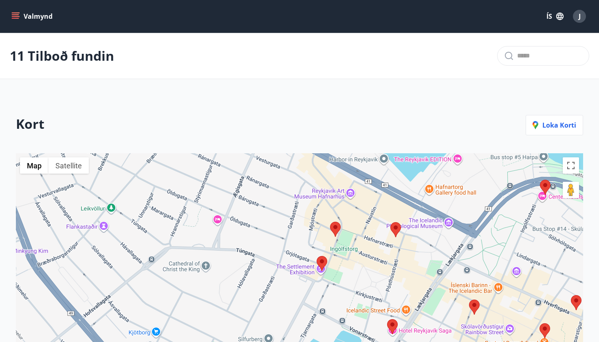
click at [250, 220] on div at bounding box center [299, 304] width 567 height 303
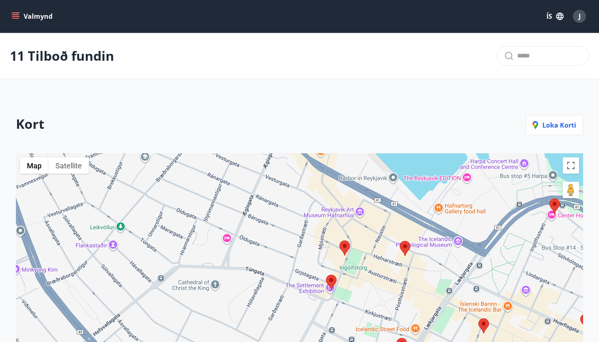
drag, startPoint x: 252, startPoint y: 198, endPoint x: 262, endPoint y: 221, distance: 25.1
click at [263, 220] on div at bounding box center [299, 304] width 567 height 303
click at [339, 240] on area at bounding box center [339, 240] width 0 height 0
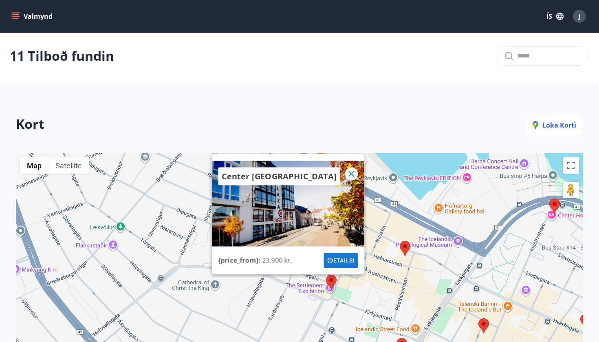
click at [400, 241] on area at bounding box center [400, 241] width 0 height 0
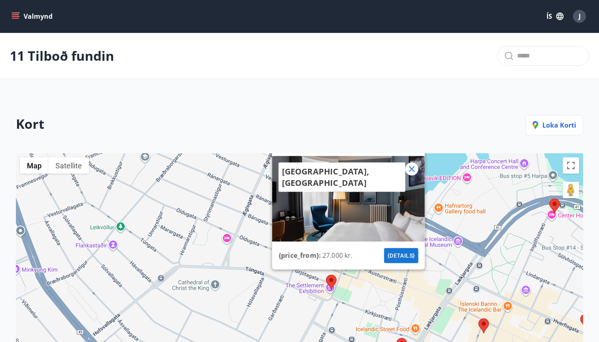
click at [413, 167] on icon at bounding box center [412, 169] width 10 height 10
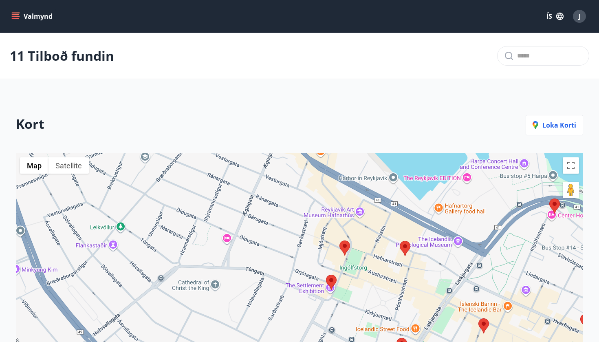
click at [326, 274] on area at bounding box center [326, 274] width 0 height 0
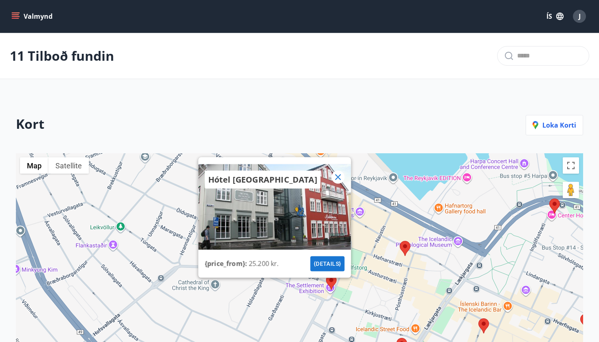
click at [336, 179] on icon at bounding box center [338, 177] width 6 height 6
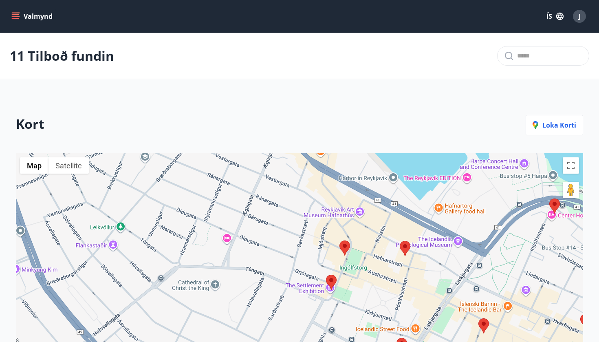
click at [339, 240] on area at bounding box center [339, 240] width 0 height 0
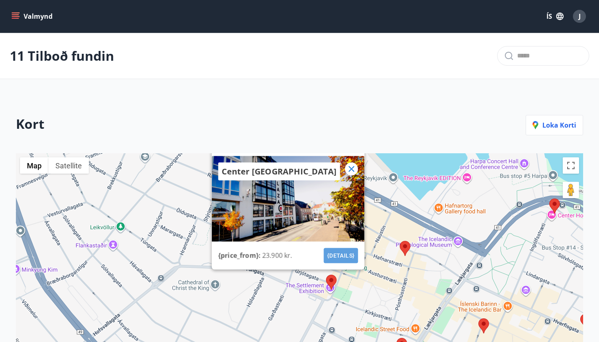
click at [342, 253] on button "{details}" at bounding box center [341, 255] width 34 height 15
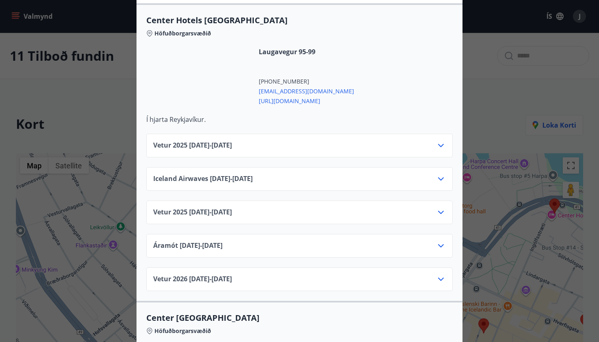
scroll to position [282, 0]
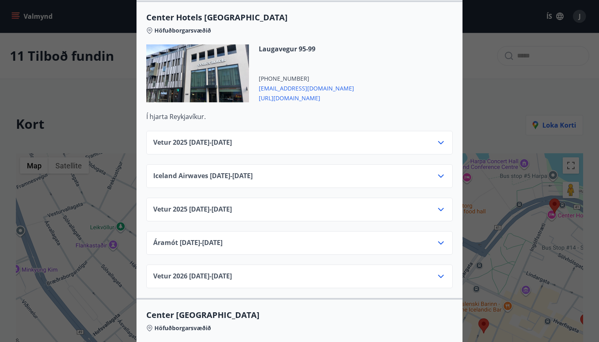
click at [440, 138] on icon at bounding box center [441, 143] width 10 height 10
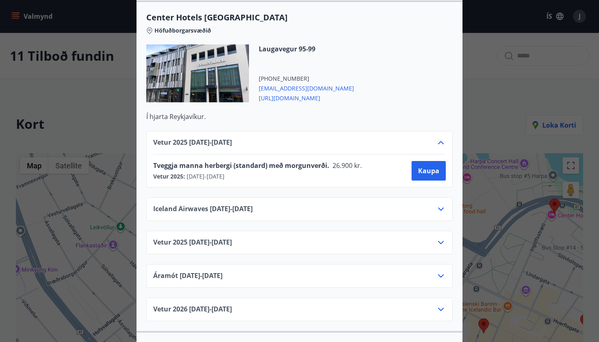
click at [440, 141] on icon at bounding box center [441, 142] width 6 height 3
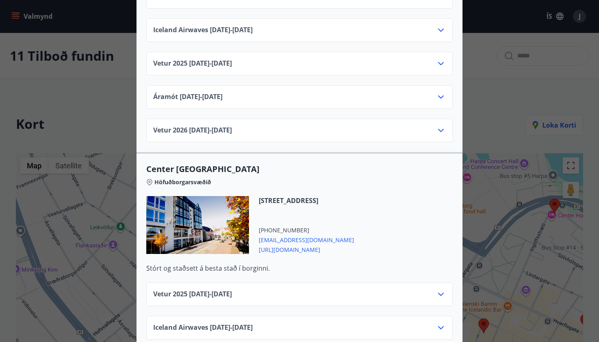
scroll to position [437, 0]
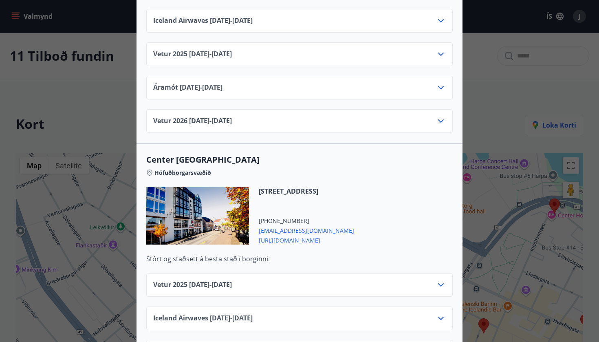
click at [440, 280] on icon at bounding box center [441, 285] width 10 height 10
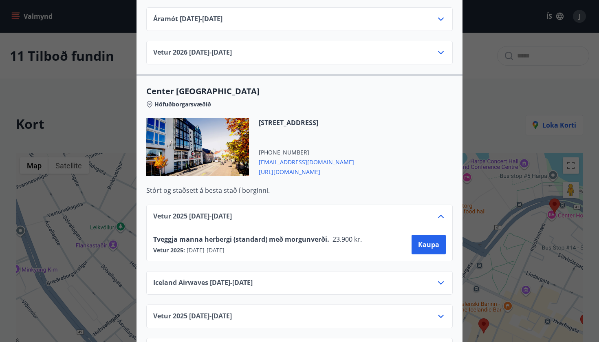
scroll to position [508, 0]
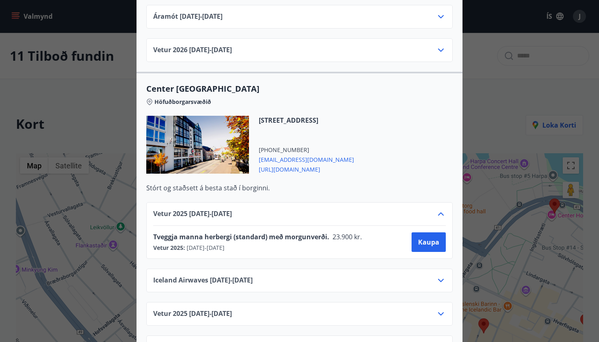
click at [304, 164] on span "[URL][DOMAIN_NAME]" at bounding box center [306, 169] width 95 height 10
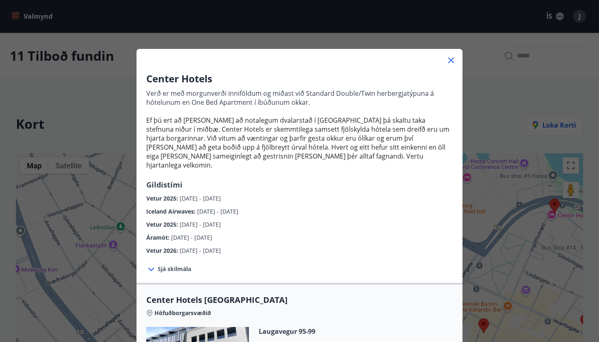
click at [490, 110] on div "Center Hotels Verð er með morgunverði inniföldum og miðast við Standard Double/…" at bounding box center [299, 171] width 599 height 342
click at [455, 60] on icon at bounding box center [451, 60] width 10 height 10
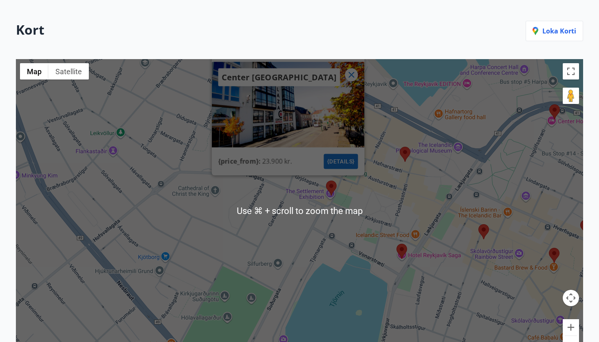
scroll to position [83, 0]
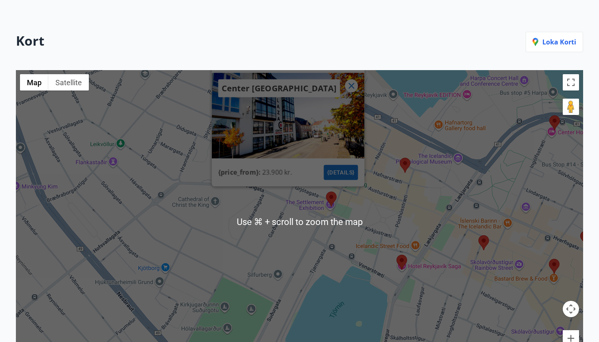
click at [350, 89] on icon at bounding box center [352, 86] width 10 height 10
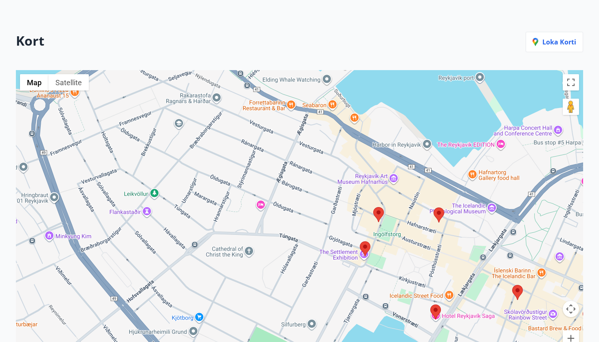
drag, startPoint x: 270, startPoint y: 150, endPoint x: 305, endPoint y: 201, distance: 62.1
click at [305, 201] on div at bounding box center [299, 221] width 567 height 303
click at [248, 253] on div at bounding box center [299, 221] width 567 height 303
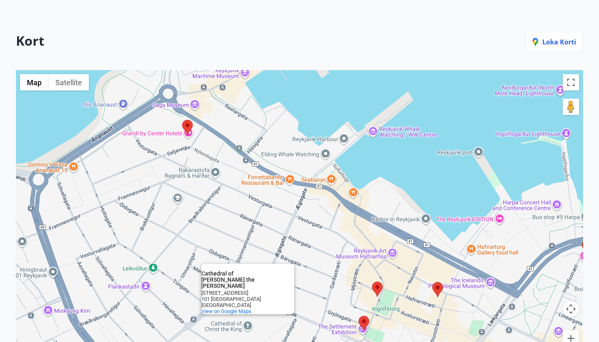
drag, startPoint x: 313, startPoint y: 149, endPoint x: 312, endPoint y: 224, distance: 75.8
click at [312, 224] on div "Cathedral of Christ the King Cathedral of Christ the King Túngata 13 101 Reykja…" at bounding box center [299, 221] width 567 height 303
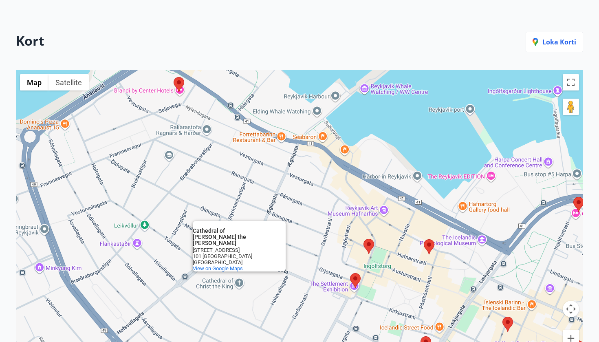
drag, startPoint x: 325, startPoint y: 246, endPoint x: 315, endPoint y: 196, distance: 51.1
click at [315, 196] on div "Cathedral of Christ the King Cathedral of Christ the King Túngata 13 101 Reykja…" at bounding box center [299, 221] width 567 height 303
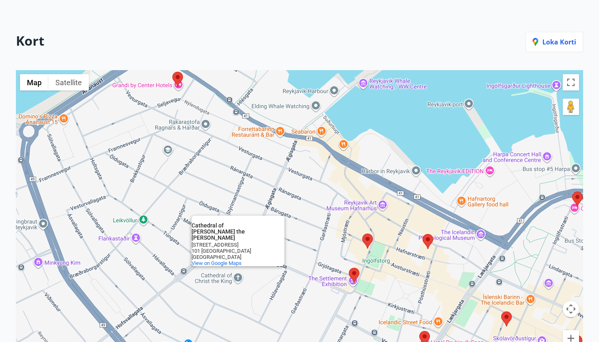
click at [362, 233] on area at bounding box center [362, 233] width 0 height 0
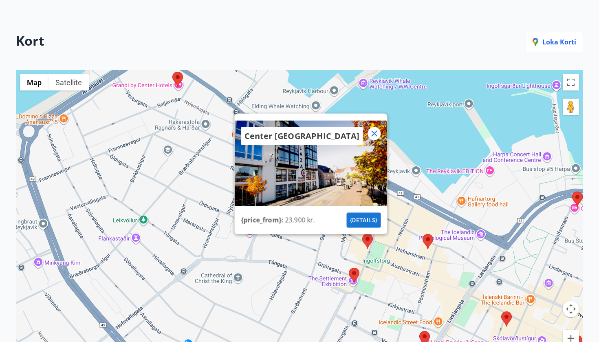
click at [349, 268] on area at bounding box center [349, 268] width 0 height 0
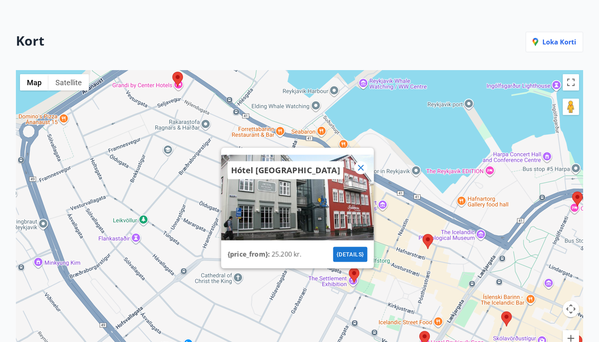
click at [422, 234] on area at bounding box center [422, 234] width 0 height 0
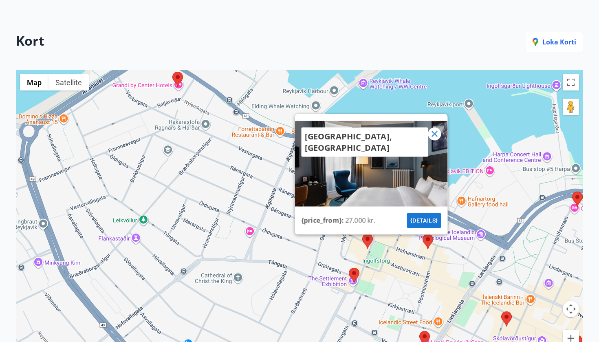
click at [328, 252] on div "Radisson Blu 1919 Hotel, Reykjavik {price_from} : 27.000 kr. {details}" at bounding box center [299, 221] width 567 height 303
click at [362, 233] on area at bounding box center [362, 233] width 0 height 0
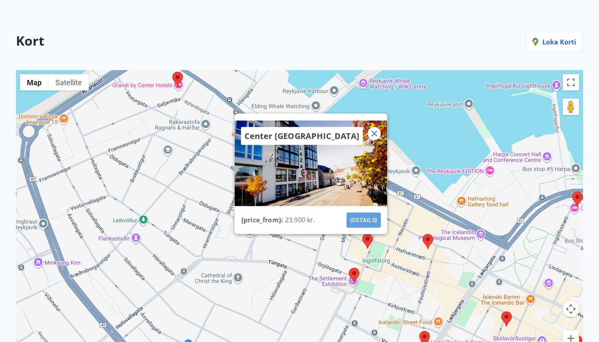
click at [367, 216] on button "{details}" at bounding box center [364, 219] width 34 height 15
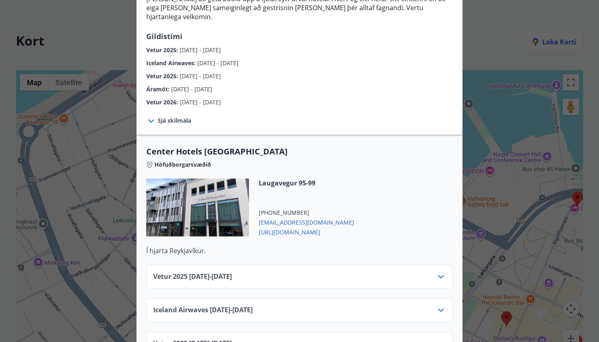
scroll to position [150, 0]
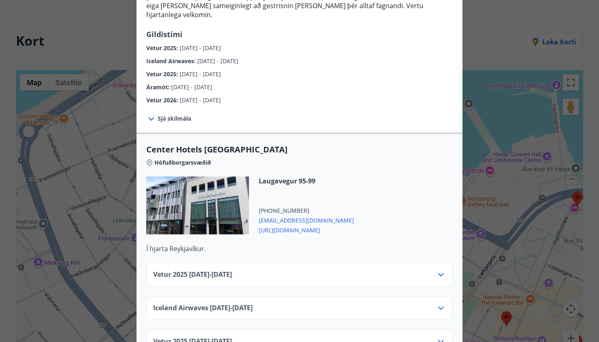
click at [315, 224] on span "[URL][DOMAIN_NAME]" at bounding box center [306, 229] width 95 height 10
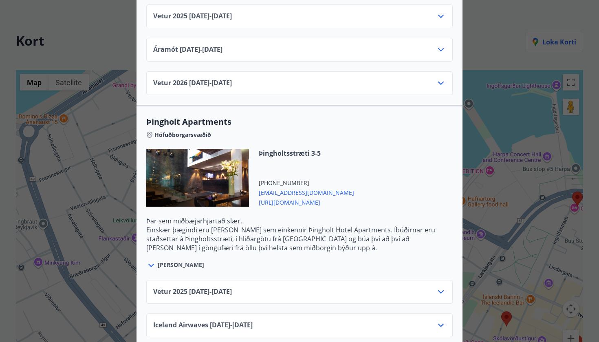
scroll to position [1367, 0]
click at [444, 287] on icon at bounding box center [441, 292] width 10 height 10
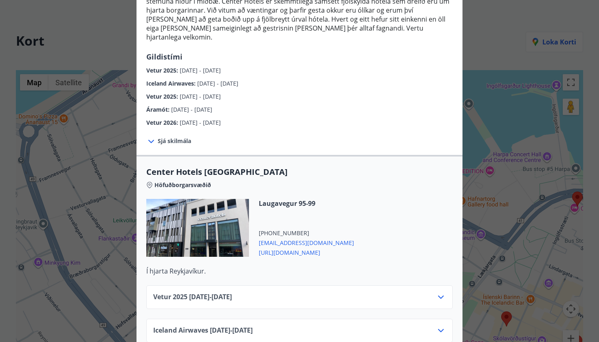
scroll to position [131, 0]
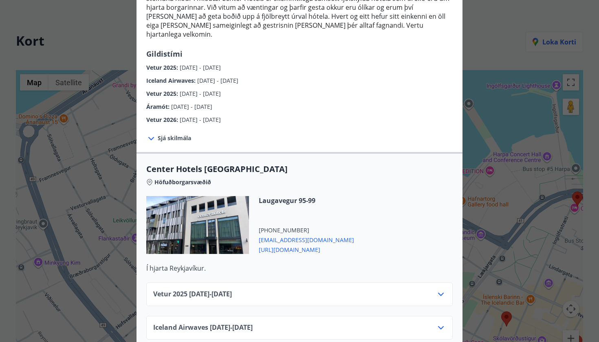
click at [173, 134] on span "Sjá skilmála" at bounding box center [174, 138] width 33 height 8
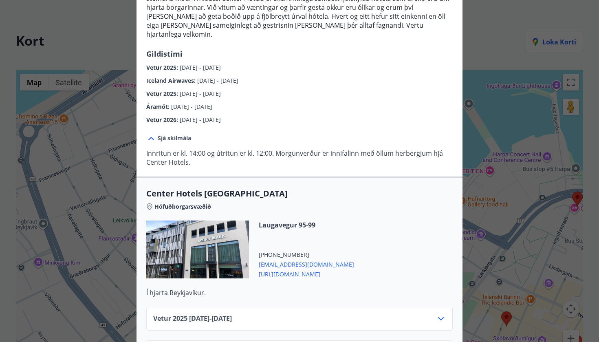
click at [173, 134] on span "Sjá skilmála" at bounding box center [174, 138] width 33 height 8
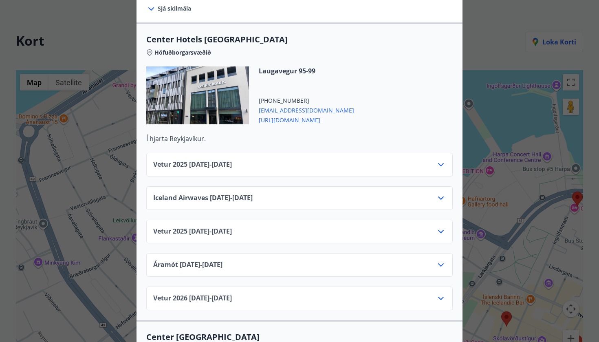
scroll to position [260, 0]
click at [311, 115] on span "[URL][DOMAIN_NAME]" at bounding box center [306, 120] width 95 height 10
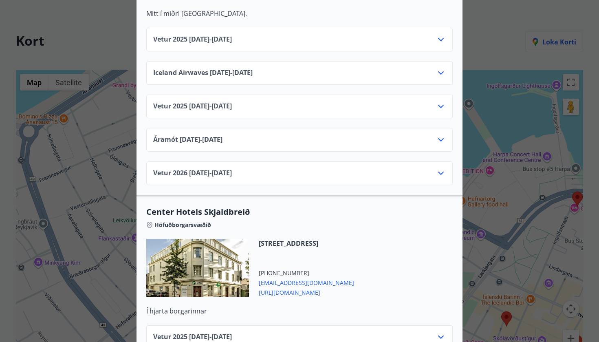
scroll to position [1934, 0]
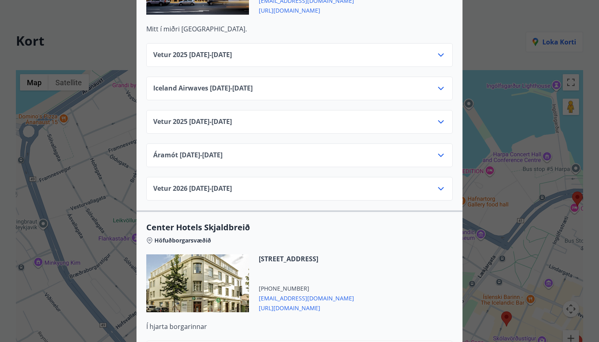
click at [442, 50] on icon at bounding box center [441, 55] width 10 height 10
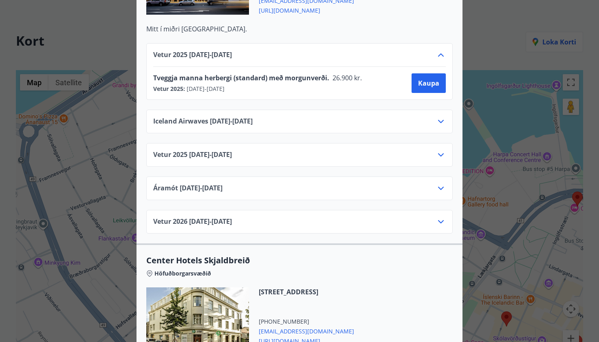
click at [442, 50] on icon at bounding box center [441, 55] width 10 height 10
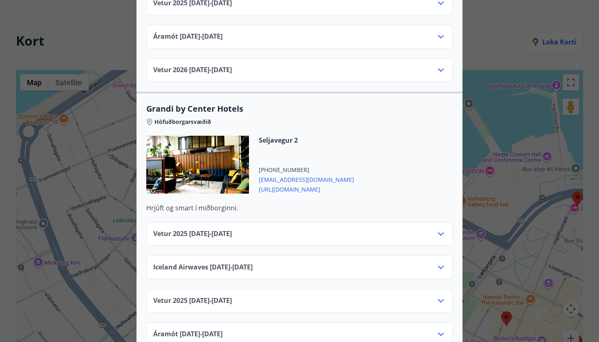
scroll to position [770, 0]
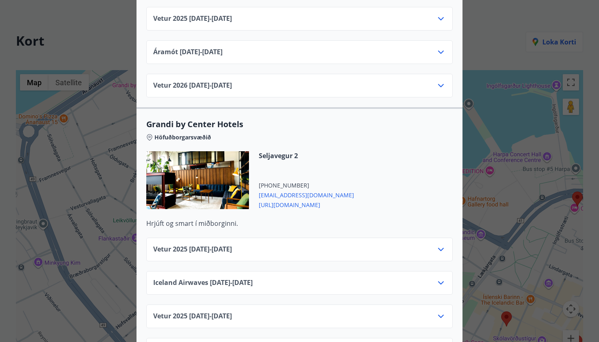
click at [445, 244] on icon at bounding box center [441, 249] width 10 height 10
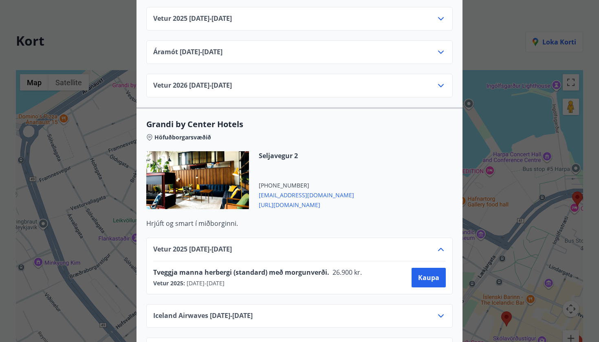
click at [445, 244] on icon at bounding box center [441, 249] width 10 height 10
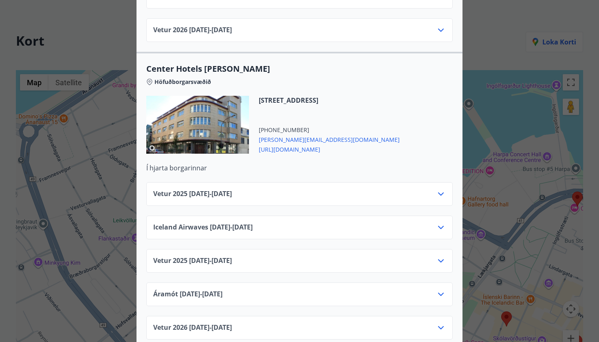
scroll to position [2388, 0]
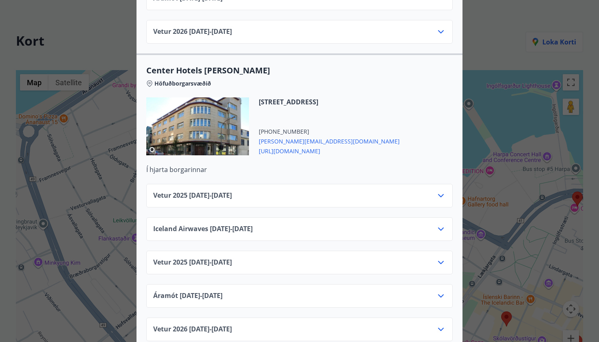
click at [482, 23] on div "Center Hotels Verð er með morgunverði inniföldum og miðast við Standard Double/…" at bounding box center [299, 171] width 599 height 342
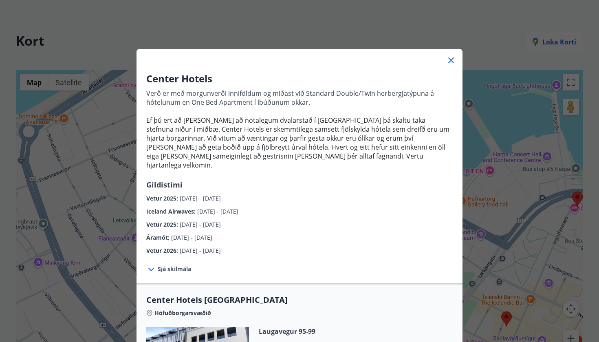
click at [88, 35] on div "Center Hotels Verð er með morgunverði inniföldum og miðast við Standard Double/…" at bounding box center [299, 171] width 599 height 342
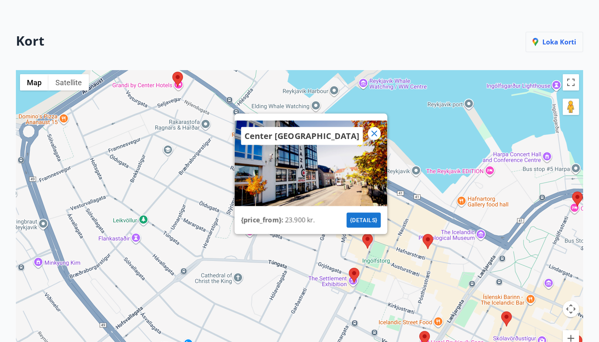
click at [564, 44] on p "Loka korti" at bounding box center [554, 41] width 44 height 9
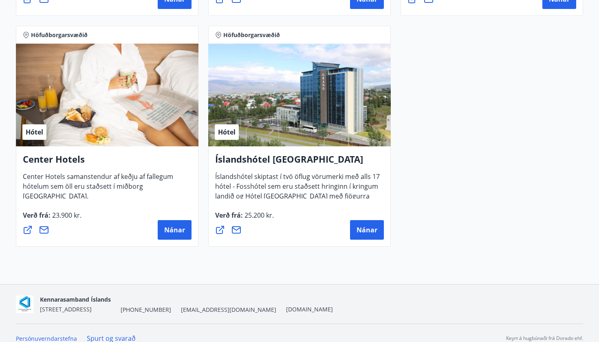
scroll to position [847, 0]
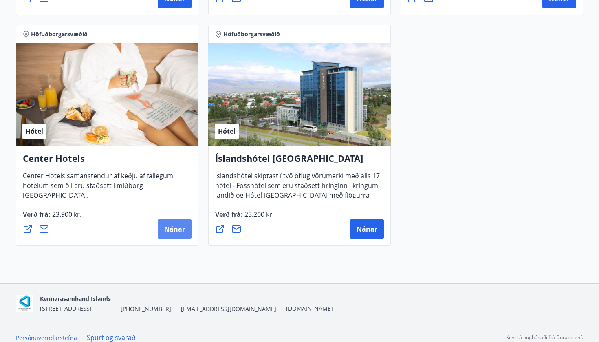
click at [171, 228] on span "Nánar" at bounding box center [174, 228] width 21 height 9
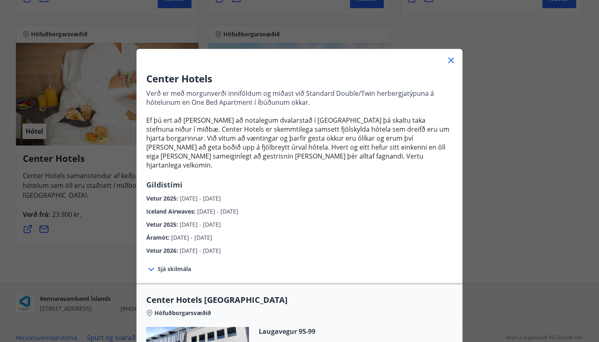
click at [453, 65] on div at bounding box center [299, 57] width 326 height 16
click at [450, 58] on icon at bounding box center [451, 60] width 10 height 10
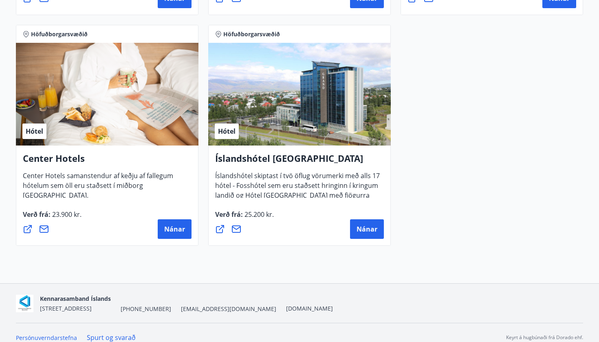
click at [29, 228] on icon at bounding box center [28, 229] width 8 height 8
click at [46, 230] on icon at bounding box center [44, 229] width 10 height 10
click at [171, 223] on button "Nánar" at bounding box center [175, 229] width 34 height 20
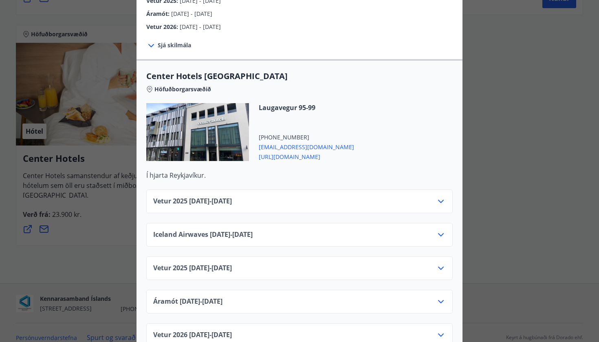
scroll to position [226, 0]
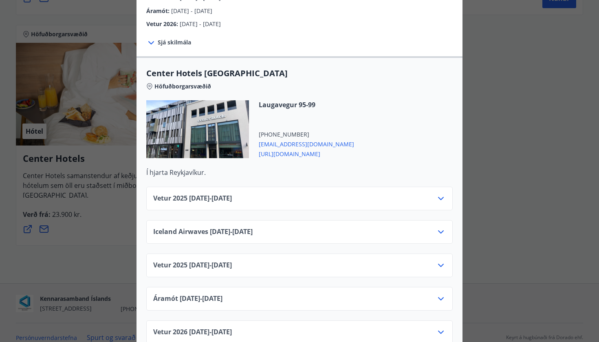
click at [319, 148] on span "[URL][DOMAIN_NAME]" at bounding box center [306, 153] width 95 height 10
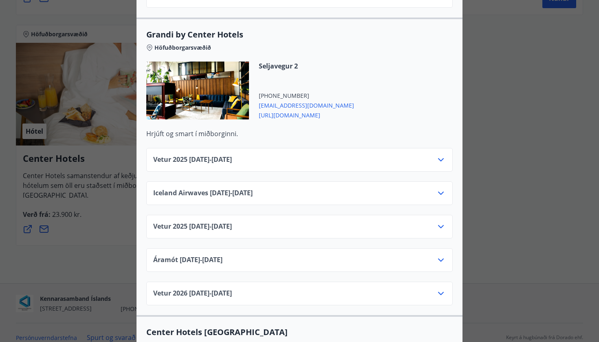
scroll to position [851, 0]
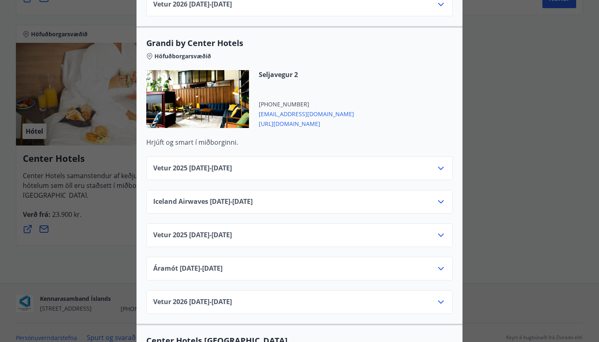
click at [441, 163] on icon at bounding box center [441, 168] width 10 height 10
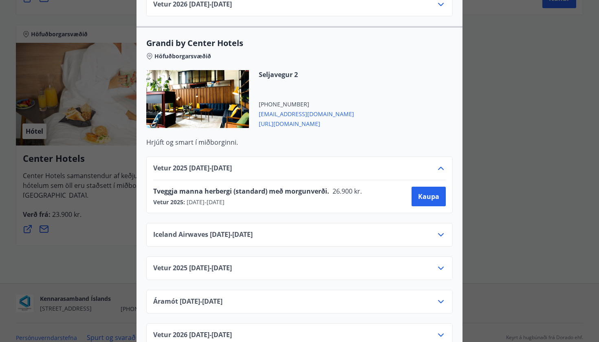
click at [441, 163] on icon at bounding box center [441, 168] width 10 height 10
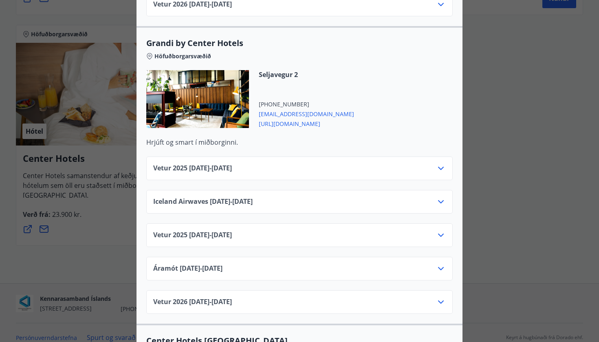
scroll to position [0, 0]
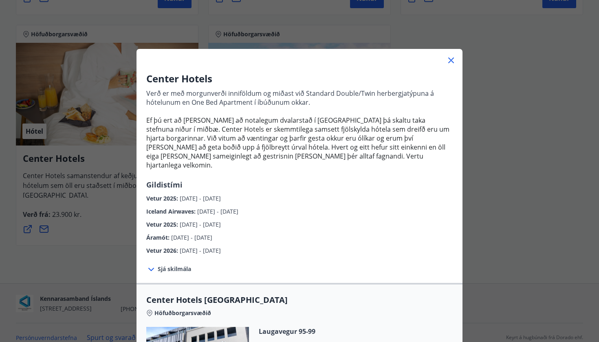
click at [534, 62] on div "Center Hotels Verð er með morgunverði inniföldum og miðast við Standard Double/…" at bounding box center [299, 171] width 599 height 342
click at [451, 58] on icon at bounding box center [451, 60] width 10 height 10
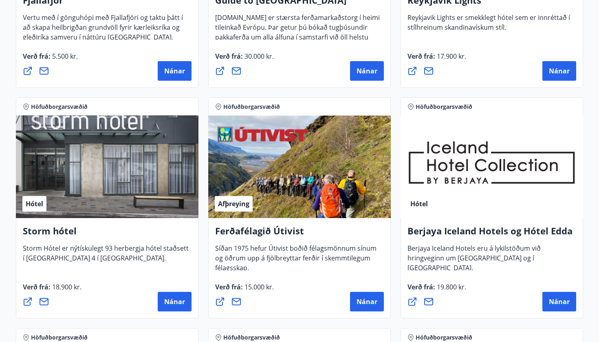
scroll to position [314, 0]
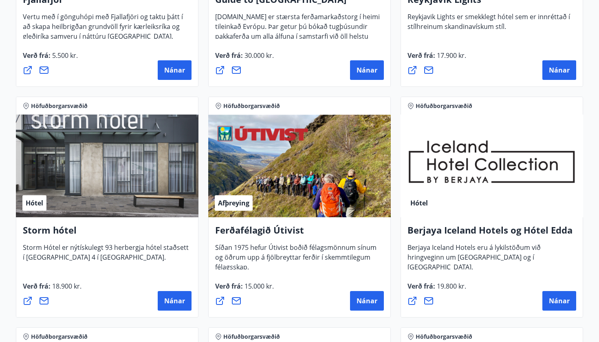
click at [91, 199] on div "Hótel" at bounding box center [107, 165] width 182 height 103
click at [171, 295] on button "Nánar" at bounding box center [175, 301] width 34 height 20
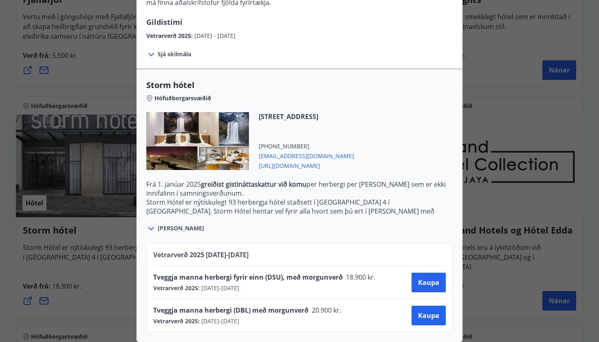
scroll to position [127, 0]
click at [426, 316] on span "Kaupa" at bounding box center [428, 315] width 21 height 9
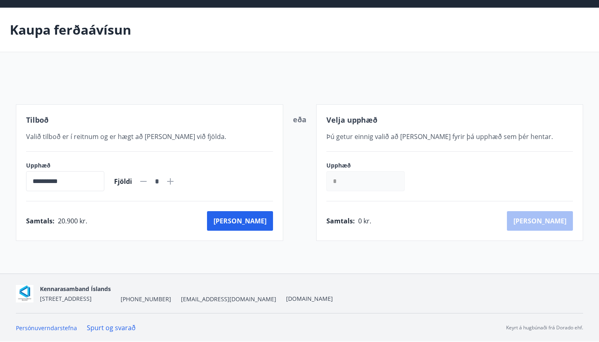
scroll to position [25, 0]
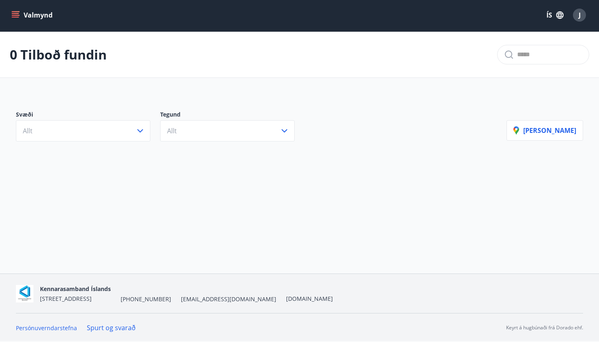
scroll to position [1, 0]
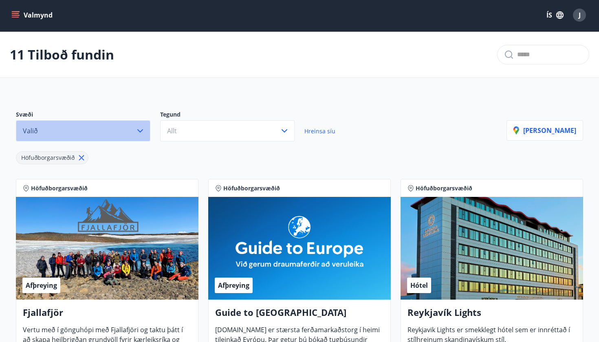
click at [138, 131] on icon "button" at bounding box center [140, 130] width 6 height 3
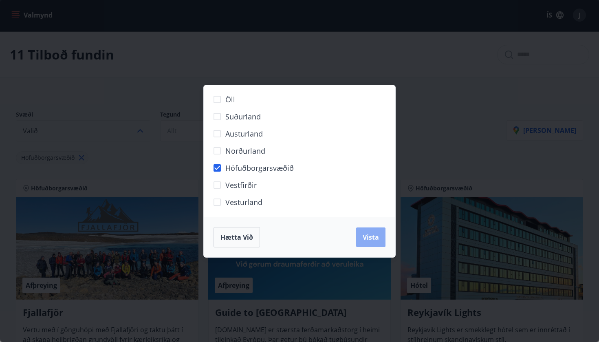
click at [370, 245] on button "Vista" at bounding box center [370, 237] width 29 height 20
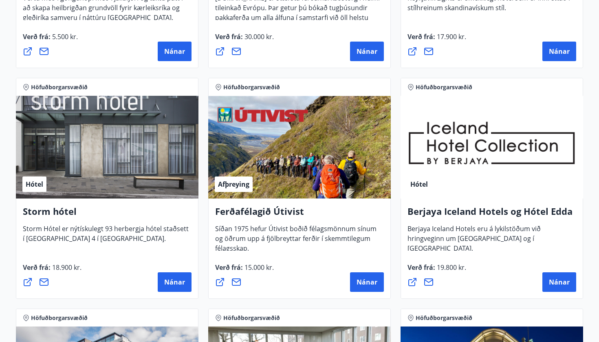
scroll to position [409, 0]
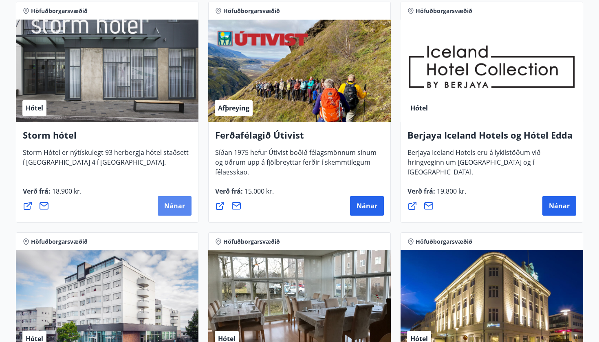
click at [176, 207] on span "Nánar" at bounding box center [174, 205] width 21 height 9
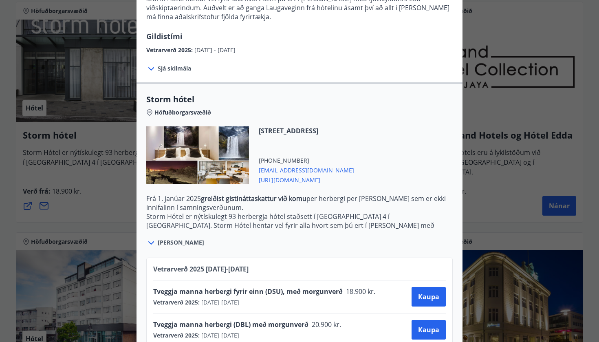
scroll to position [124, 0]
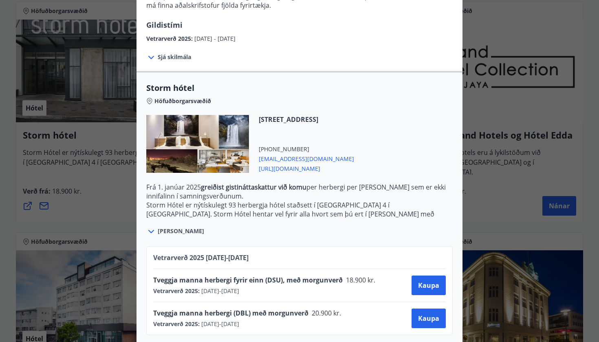
click at [171, 57] on span "Sjá skilmála" at bounding box center [174, 57] width 33 height 8
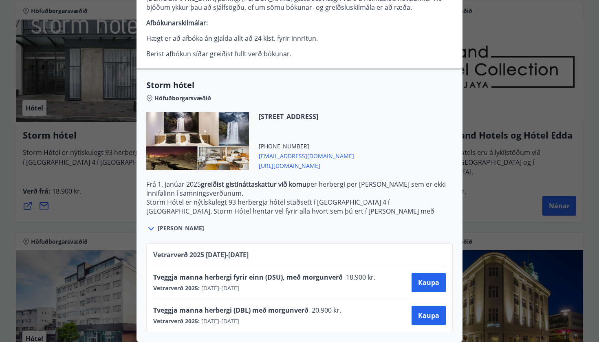
scroll to position [206, 0]
click at [320, 168] on span "https://www.keahotels.is/is/hotelin/storm-hotel" at bounding box center [306, 165] width 95 height 10
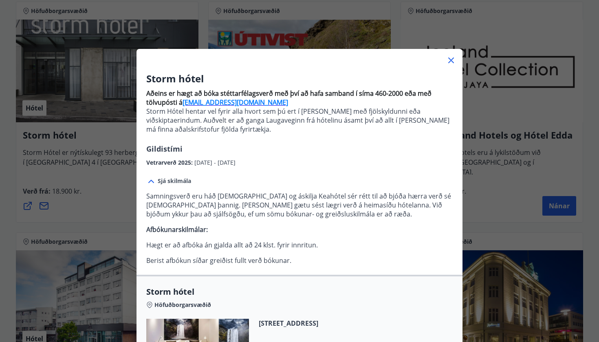
scroll to position [0, 0]
click at [450, 61] on icon at bounding box center [451, 60] width 10 height 10
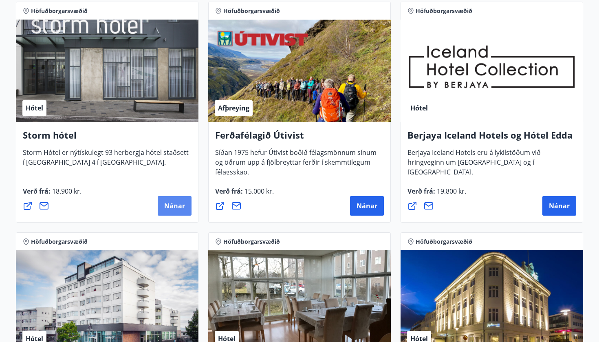
click at [168, 209] on span "Nánar" at bounding box center [174, 205] width 21 height 9
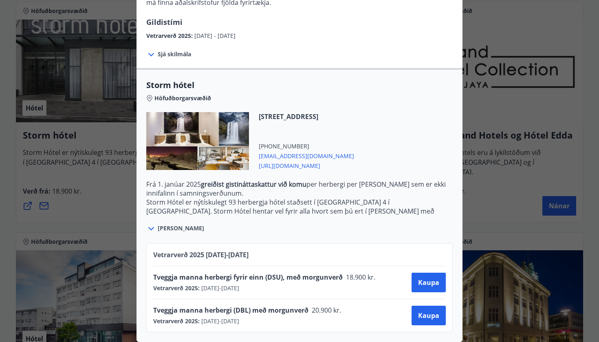
scroll to position [127, 0]
click at [326, 309] on span "20.900 kr." at bounding box center [325, 309] width 35 height 9
click at [168, 224] on span "[PERSON_NAME]" at bounding box center [181, 228] width 46 height 8
click at [165, 230] on span "[PERSON_NAME]" at bounding box center [181, 228] width 46 height 8
click at [154, 228] on icon at bounding box center [151, 228] width 6 height 3
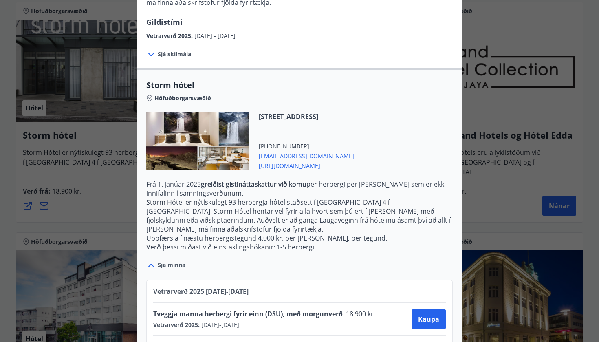
click at [114, 180] on div "Storm hótel Aðeins er hægt að bóka stéttarfélagsverð með því að hafa samband í …" at bounding box center [299, 44] width 599 height 342
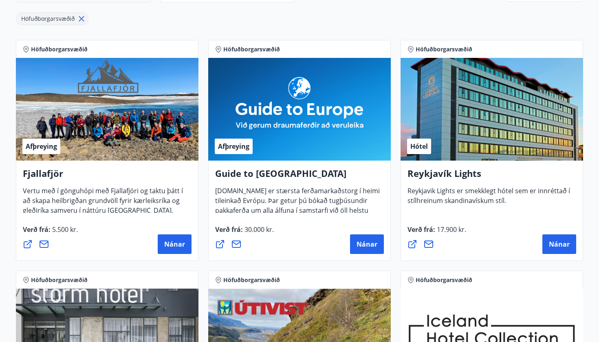
scroll to position [141, 0]
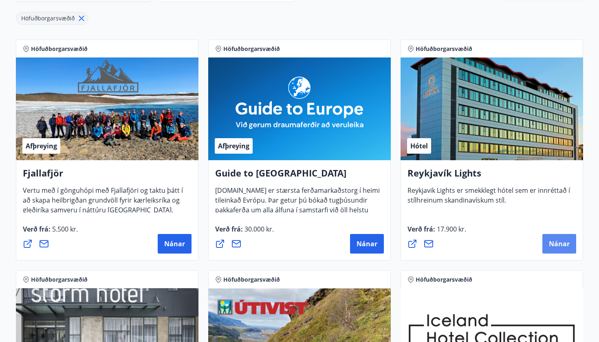
click at [560, 246] on span "Nánar" at bounding box center [559, 243] width 21 height 9
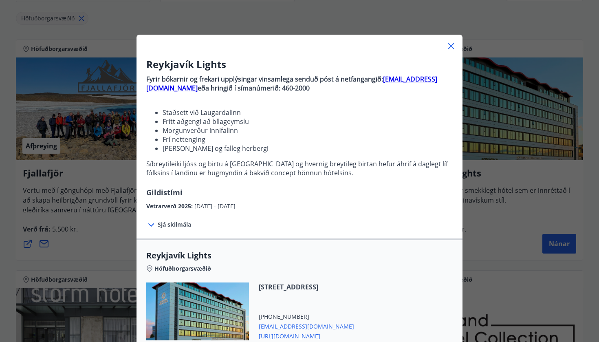
scroll to position [15, 0]
drag, startPoint x: 160, startPoint y: 121, endPoint x: 261, endPoint y: 122, distance: 101.4
click at [261, 122] on ul "Staðsett við Laugardalinn Frítt aðgengi að bílageymslu Morgunverður innifalinn …" at bounding box center [299, 130] width 306 height 45
click at [261, 122] on li "Frítt aðgengi að bílageymslu" at bounding box center [307, 120] width 290 height 9
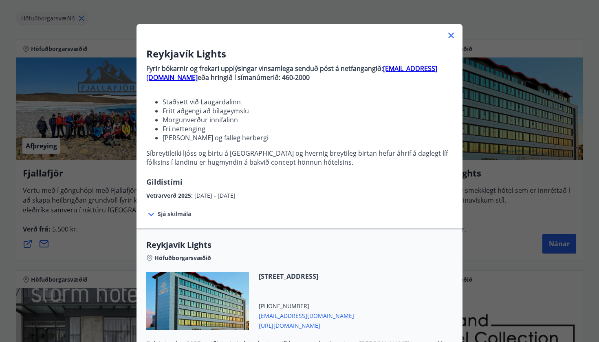
scroll to position [20, 0]
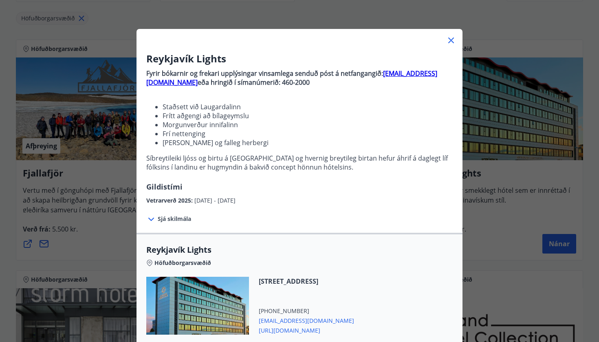
click at [452, 40] on icon at bounding box center [451, 40] width 6 height 6
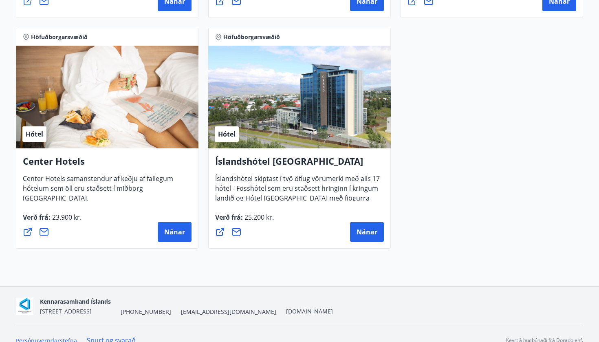
scroll to position [845, 0]
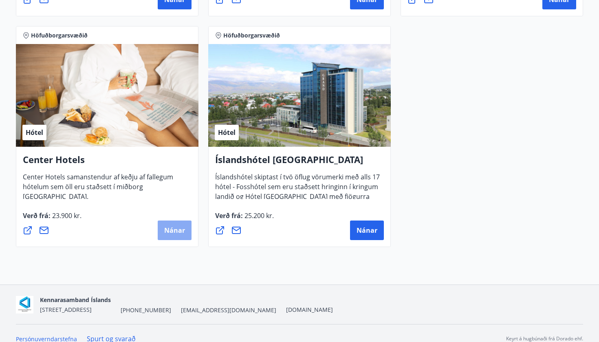
click at [174, 230] on span "Nánar" at bounding box center [174, 230] width 21 height 9
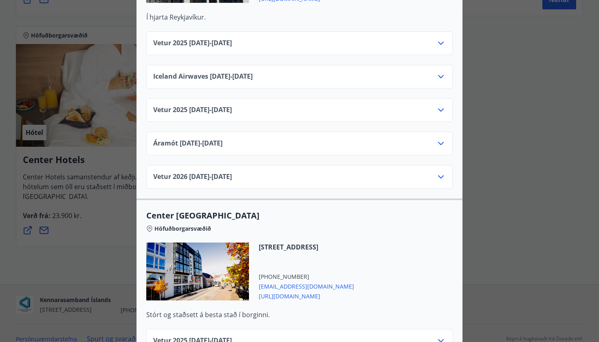
scroll to position [383, 0]
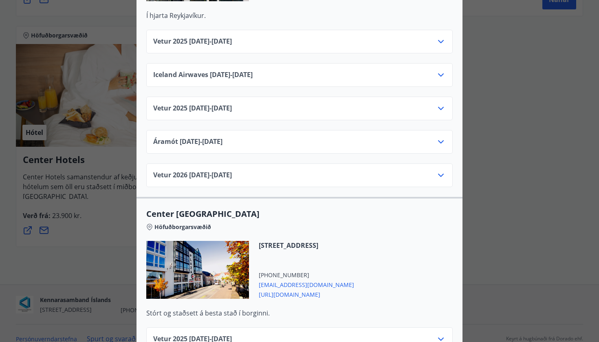
click at [197, 272] on div at bounding box center [197, 270] width 103 height 58
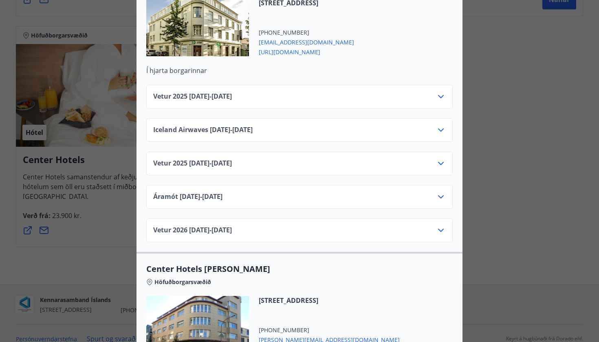
scroll to position [2161, 0]
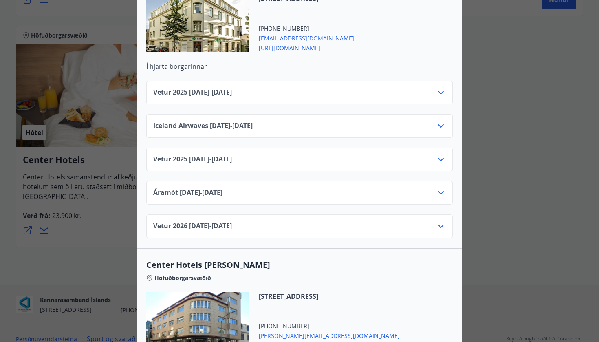
click at [443, 91] on icon at bounding box center [441, 92] width 6 height 3
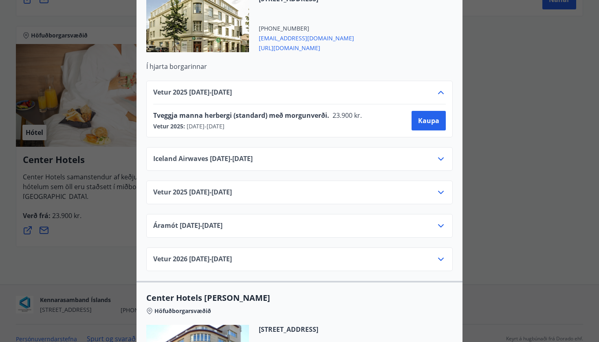
click at [443, 88] on icon at bounding box center [441, 93] width 10 height 10
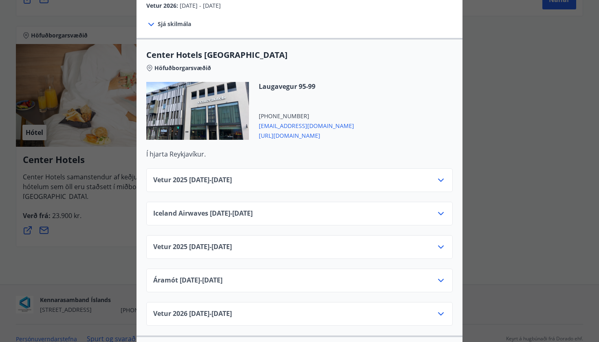
scroll to position [248, 0]
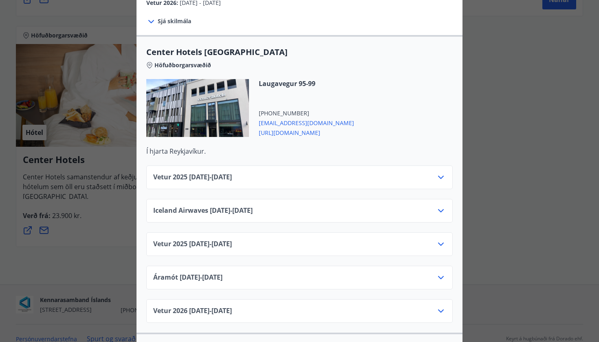
click at [443, 173] on div at bounding box center [441, 177] width 10 height 10
click at [443, 172] on icon at bounding box center [441, 177] width 10 height 10
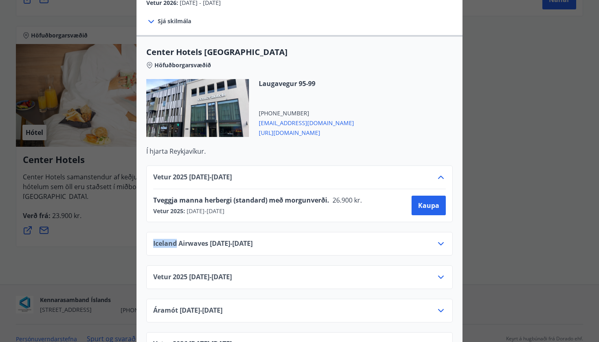
click at [443, 172] on icon at bounding box center [441, 177] width 10 height 10
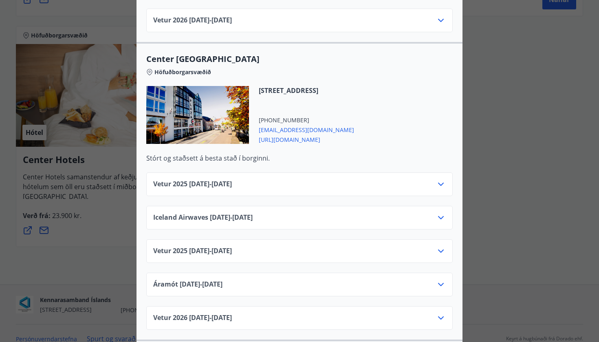
scroll to position [538, 0]
click at [440, 180] on icon at bounding box center [441, 185] width 10 height 10
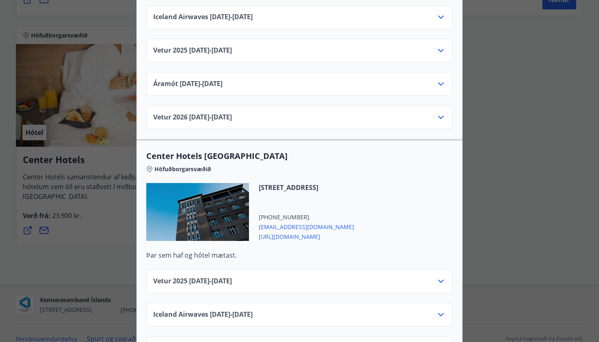
scroll to position [1057, 0]
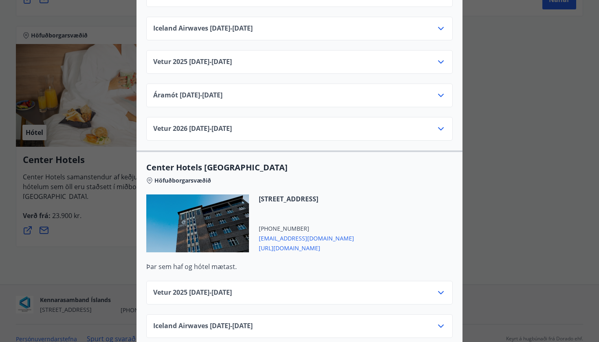
click at [439, 288] on icon at bounding box center [441, 293] width 10 height 10
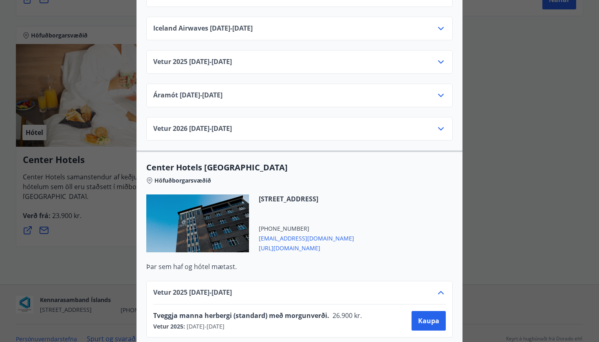
click at [439, 288] on icon at bounding box center [441, 293] width 10 height 10
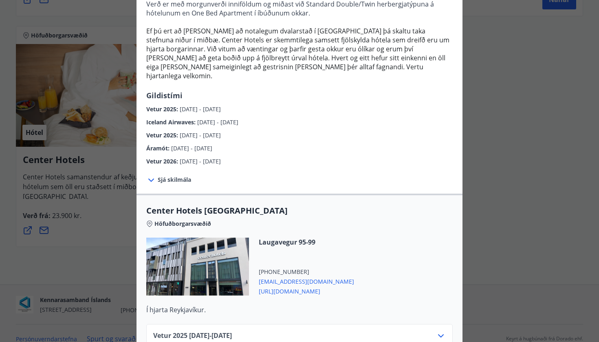
scroll to position [110, 0]
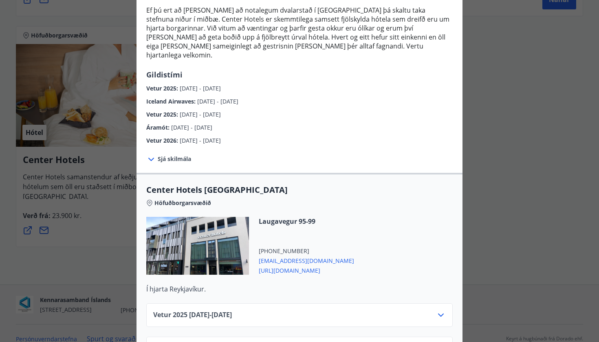
click at [435, 310] on div "Vetur 2025 01.10.25 - 05.11.25" at bounding box center [299, 318] width 292 height 16
click at [443, 313] on icon at bounding box center [441, 314] width 6 height 3
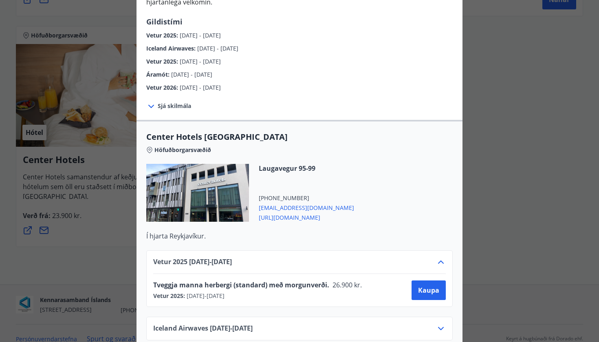
scroll to position [166, 0]
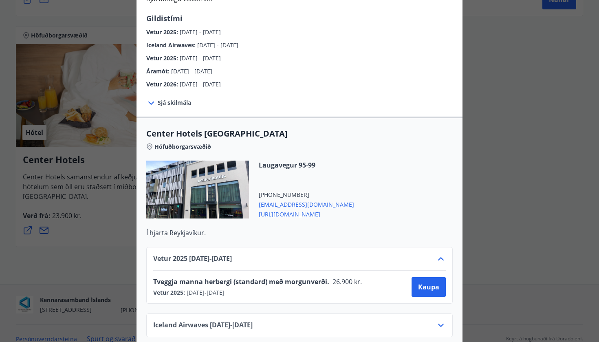
click at [230, 184] on div at bounding box center [197, 189] width 103 height 58
click at [305, 209] on span "[URL][DOMAIN_NAME]" at bounding box center [306, 214] width 95 height 10
click at [494, 118] on div "Center Hotels Verð er með morgunverði inniföldum og miðast við Standard Double/…" at bounding box center [299, 5] width 599 height 342
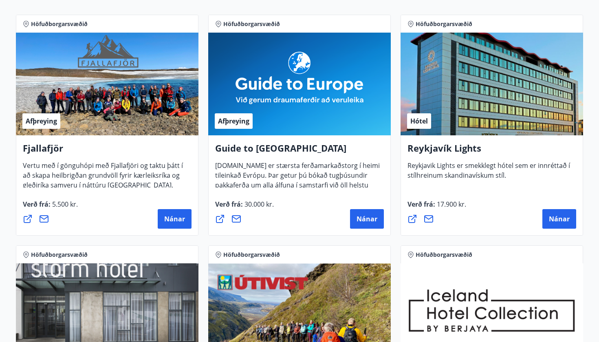
scroll to position [200, 0]
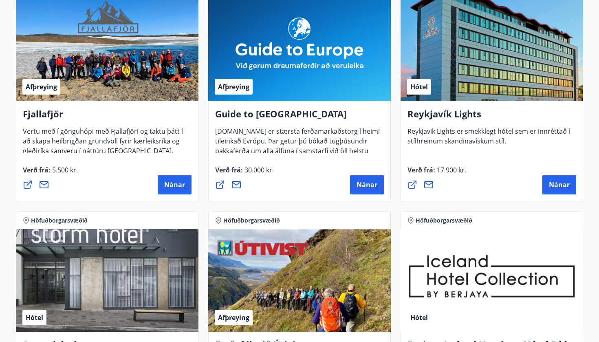
click at [120, 278] on div "Hótel" at bounding box center [107, 280] width 182 height 103
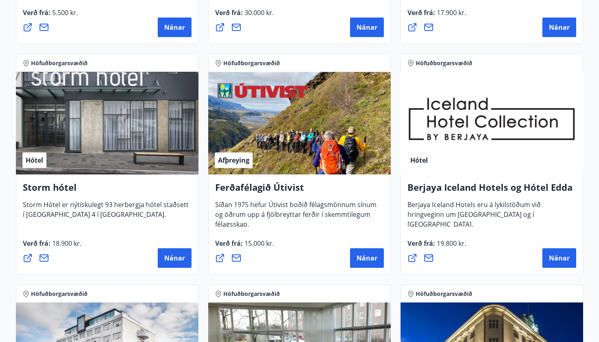
scroll to position [367, 0]
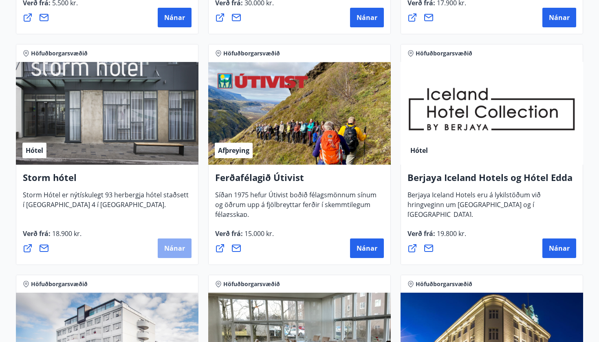
click at [178, 244] on span "Nánar" at bounding box center [174, 248] width 21 height 9
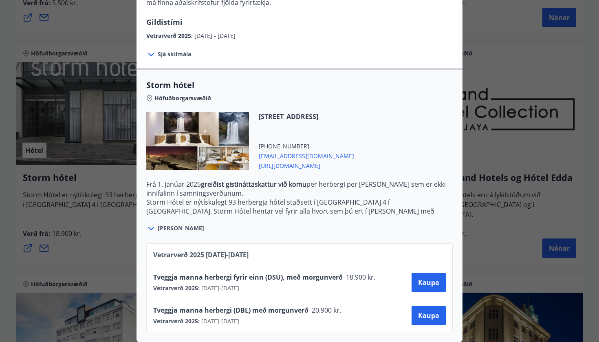
scroll to position [126, 0]
click at [330, 169] on span "https://www.keahotels.is/is/hotelin/storm-hotel" at bounding box center [306, 165] width 95 height 10
click at [531, 36] on div "Storm hótel Aðeins er hægt að bóka stéttarfélagsverð með því að hafa samband í …" at bounding box center [299, 45] width 599 height 342
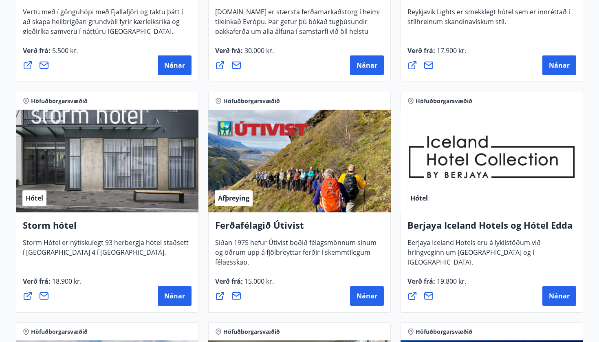
scroll to position [319, 0]
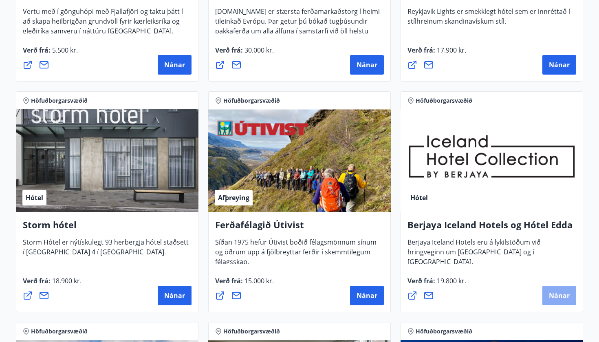
click at [559, 294] on span "Nánar" at bounding box center [559, 295] width 21 height 9
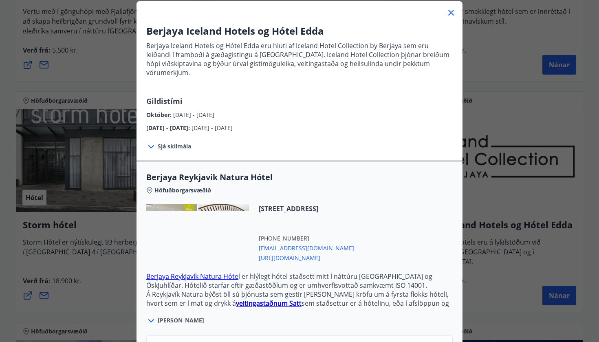
scroll to position [86, 0]
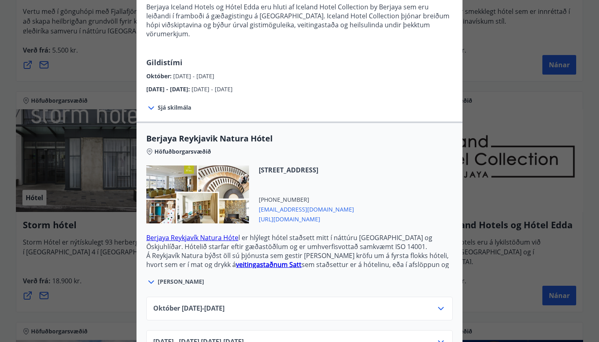
click at [443, 303] on icon at bounding box center [441, 308] width 10 height 10
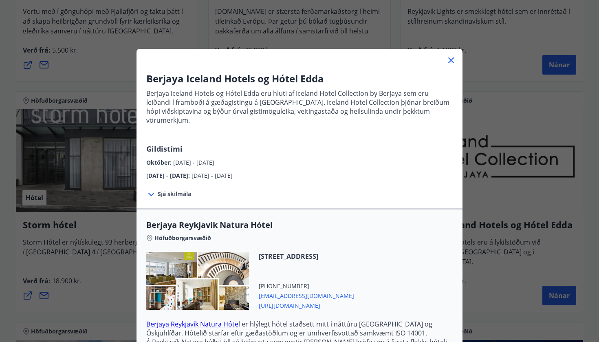
scroll to position [0, 0]
click at [450, 64] on icon at bounding box center [451, 60] width 10 height 10
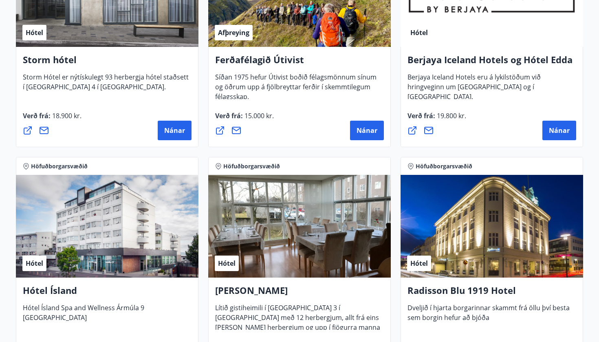
scroll to position [481, 0]
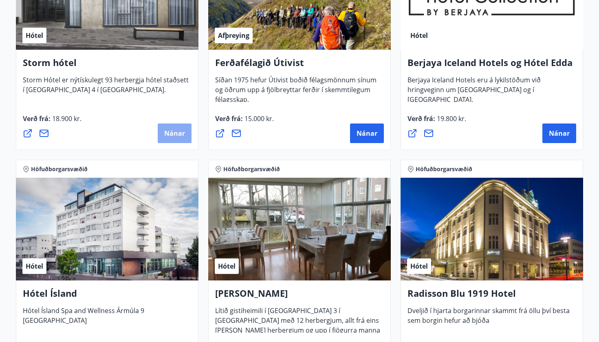
click at [169, 136] on span "Nánar" at bounding box center [174, 133] width 21 height 9
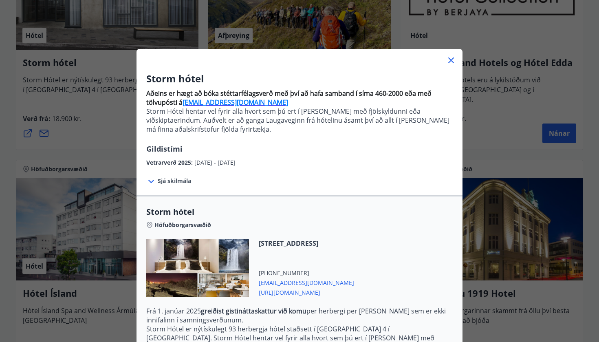
scroll to position [0, 0]
click at [452, 61] on icon at bounding box center [451, 60] width 10 height 10
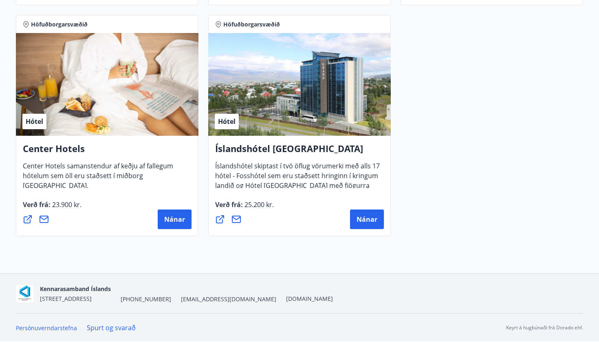
scroll to position [856, 0]
click at [363, 218] on span "Nánar" at bounding box center [366, 219] width 21 height 9
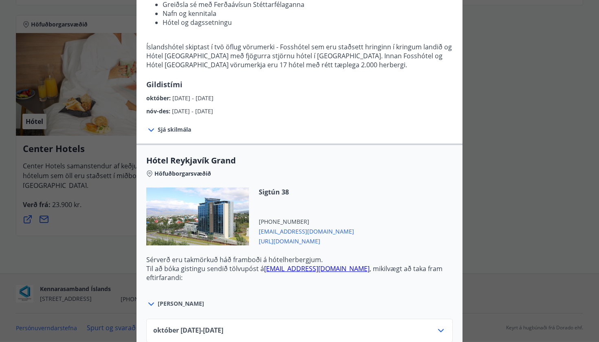
scroll to position [191, 0]
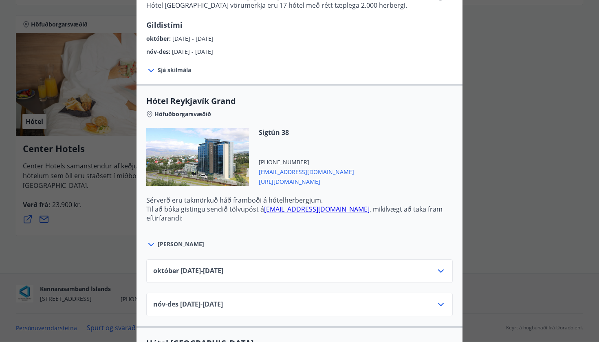
click at [444, 271] on icon at bounding box center [441, 271] width 10 height 10
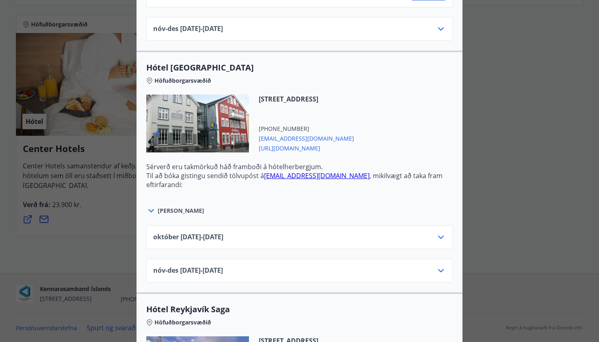
scroll to position [568, 0]
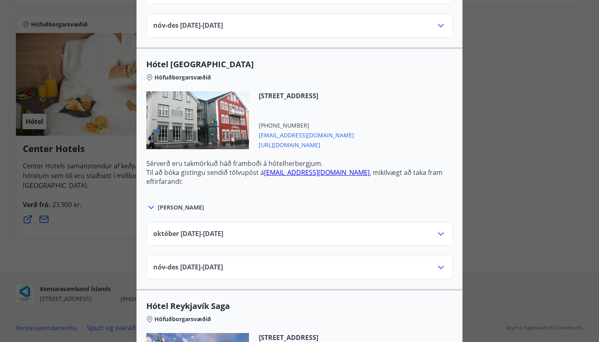
click at [443, 235] on icon at bounding box center [441, 234] width 10 height 10
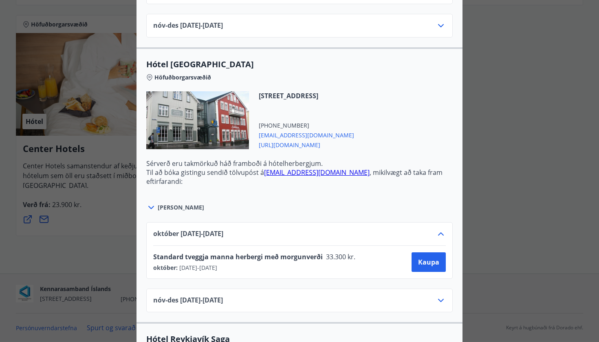
click at [443, 235] on icon at bounding box center [441, 233] width 6 height 3
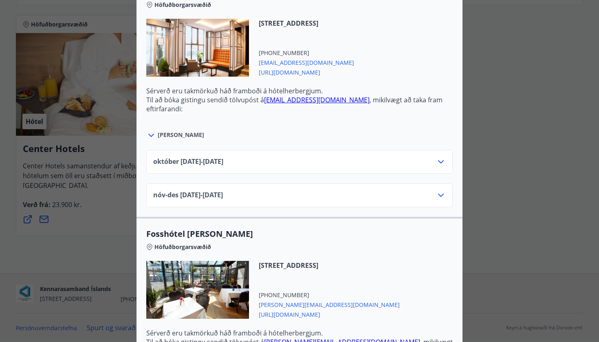
scroll to position [1365, 0]
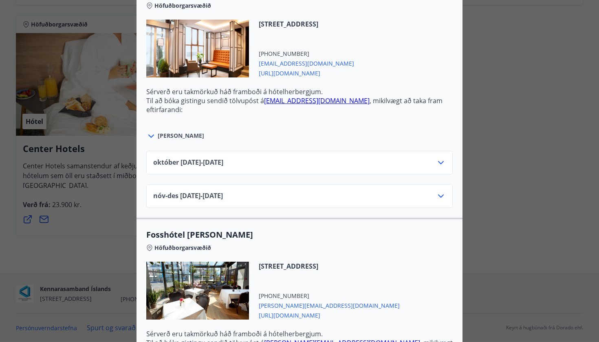
click at [445, 167] on div at bounding box center [441, 163] width 10 height 10
click at [439, 158] on icon at bounding box center [441, 163] width 10 height 10
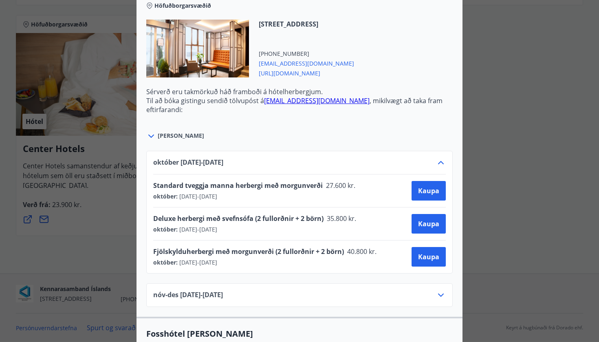
click at [439, 158] on icon at bounding box center [441, 163] width 10 height 10
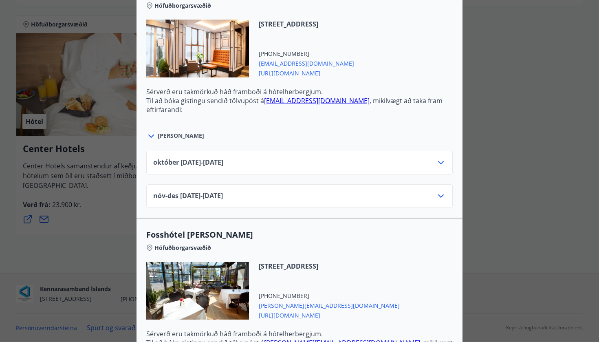
click at [165, 135] on span "[PERSON_NAME]" at bounding box center [181, 136] width 46 height 8
click at [295, 75] on span "https://www.islandshotel.is/is" at bounding box center [306, 73] width 95 height 10
